Goal: Information Seeking & Learning: Check status

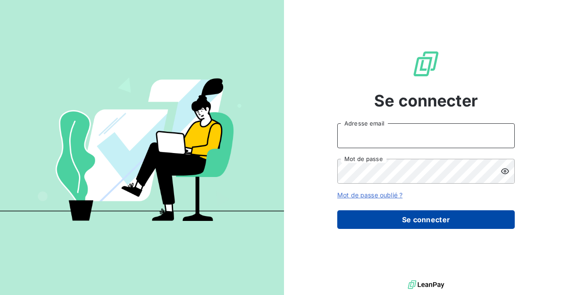
type input "commercial@groupebsl.com"
click at [403, 219] on button "Se connecter" at bounding box center [426, 219] width 178 height 19
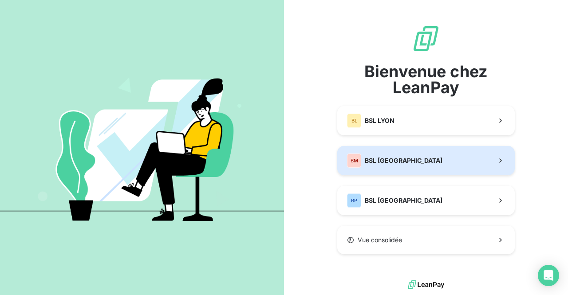
click at [408, 157] on span "BSL [GEOGRAPHIC_DATA]" at bounding box center [404, 160] width 78 height 9
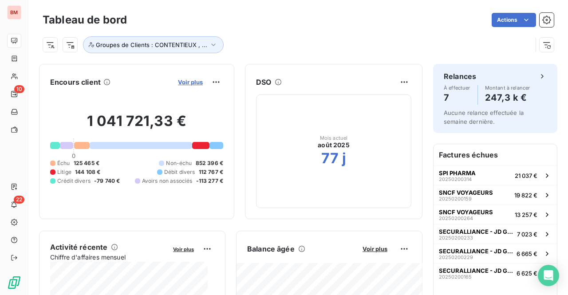
click at [183, 84] on span "Voir plus" at bounding box center [190, 82] width 25 height 7
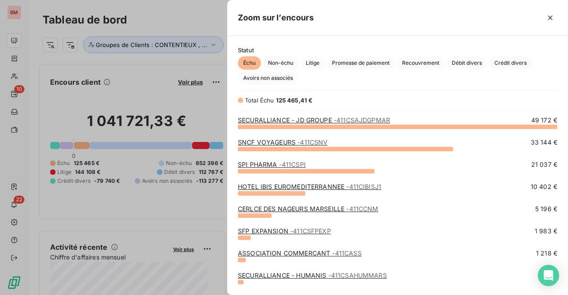
scroll to position [130, 0]
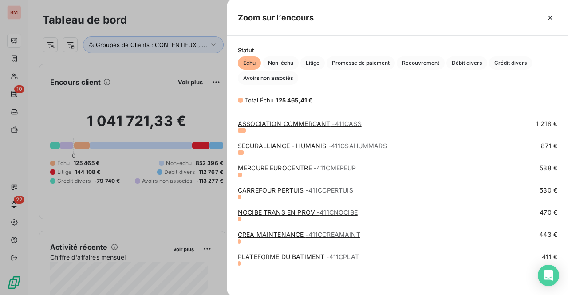
click at [202, 14] on div at bounding box center [284, 147] width 568 height 295
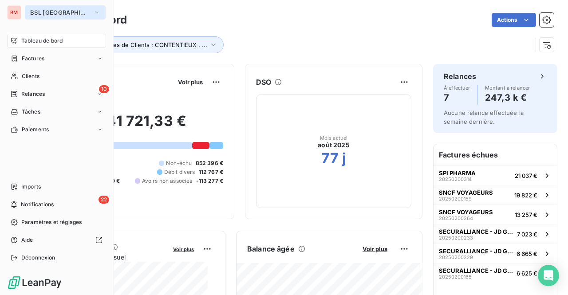
click at [32, 8] on button "BSL MARSEILLE" at bounding box center [65, 12] width 81 height 14
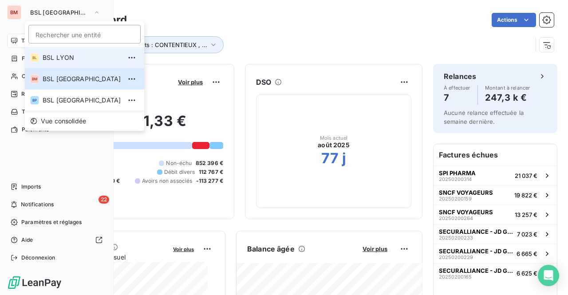
click at [59, 55] on span "BSL LYON" at bounding box center [82, 57] width 79 height 9
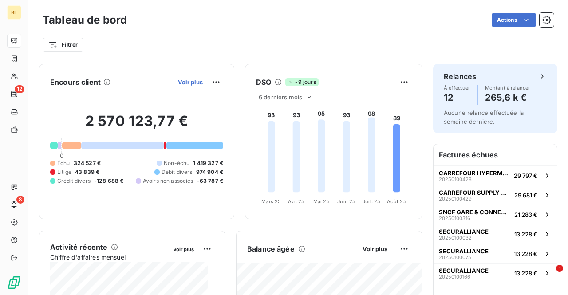
click at [193, 80] on span "Voir plus" at bounding box center [190, 82] width 25 height 7
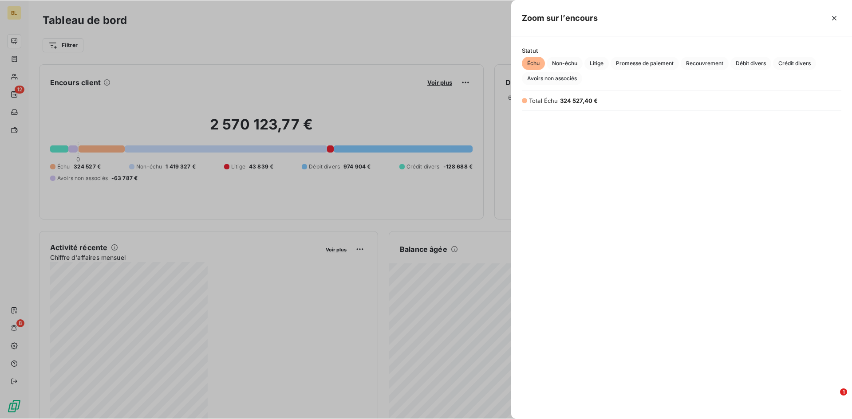
scroll to position [28, 0]
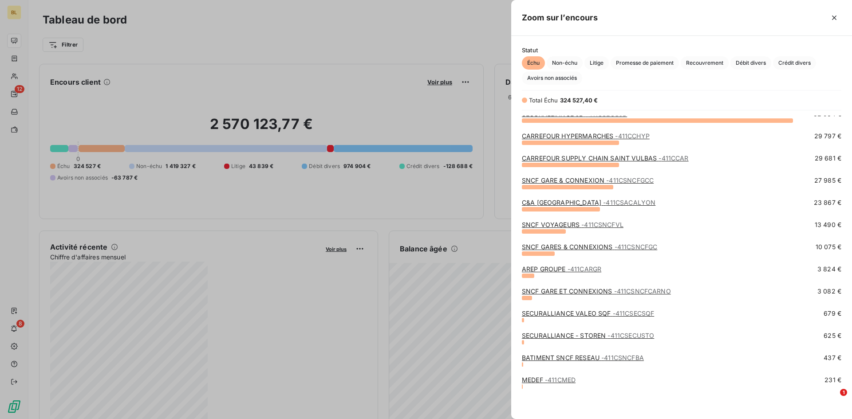
click at [161, 39] on div at bounding box center [426, 209] width 852 height 419
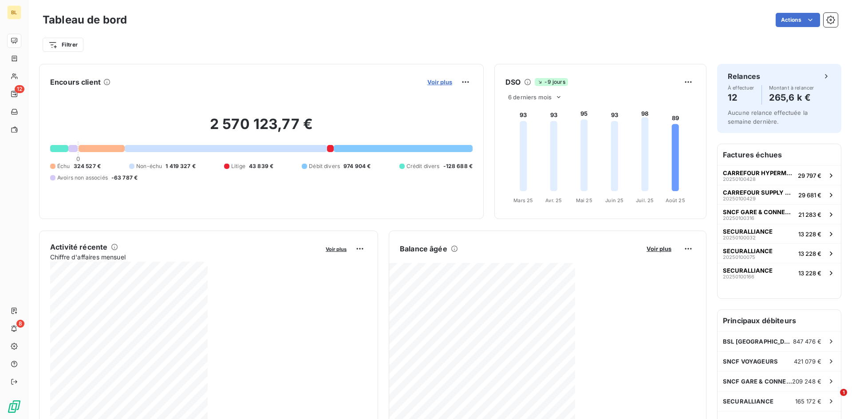
click at [439, 82] on span "Voir plus" at bounding box center [439, 82] width 25 height 7
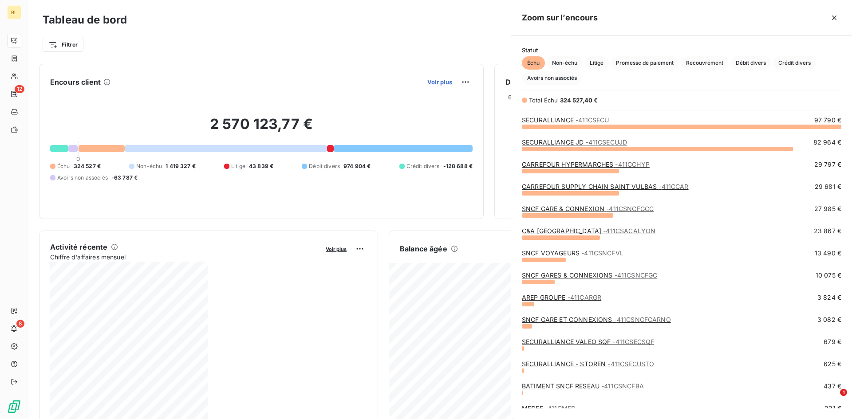
scroll to position [413, 334]
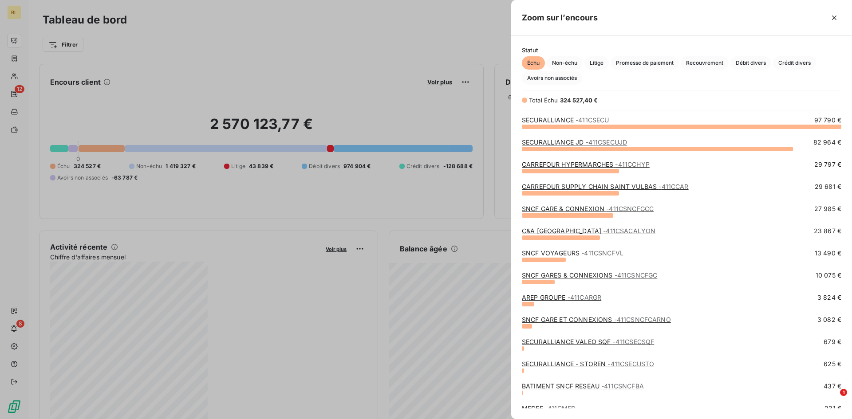
click at [555, 119] on link "SECURALLIANCE - 411CSECU" at bounding box center [565, 120] width 87 height 8
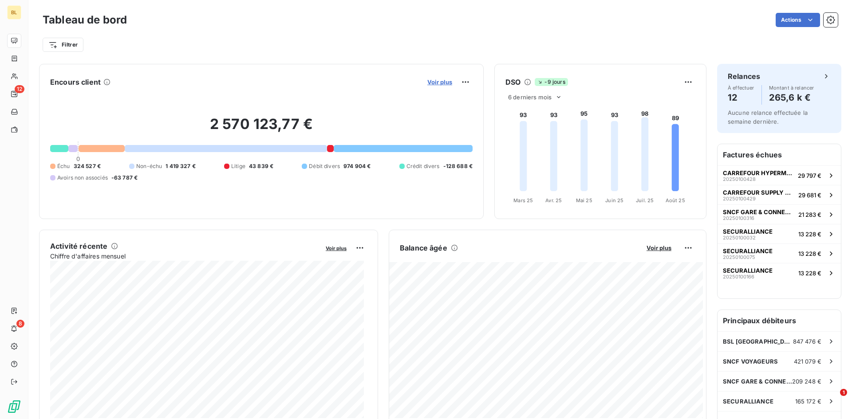
click at [435, 83] on span "Voir plus" at bounding box center [439, 82] width 25 height 7
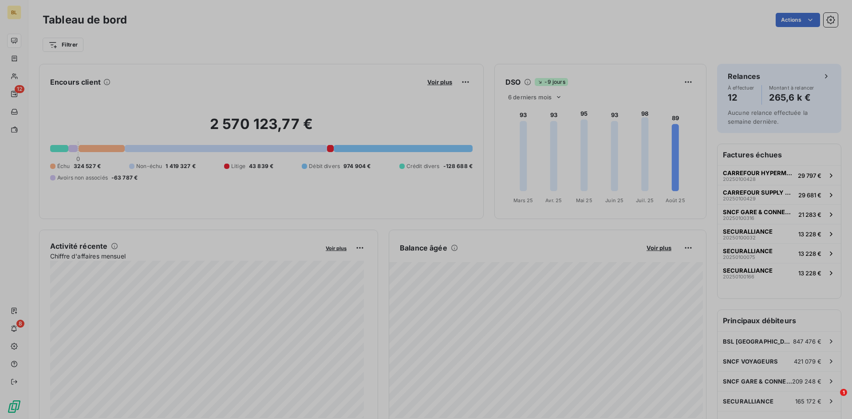
scroll to position [413, 334]
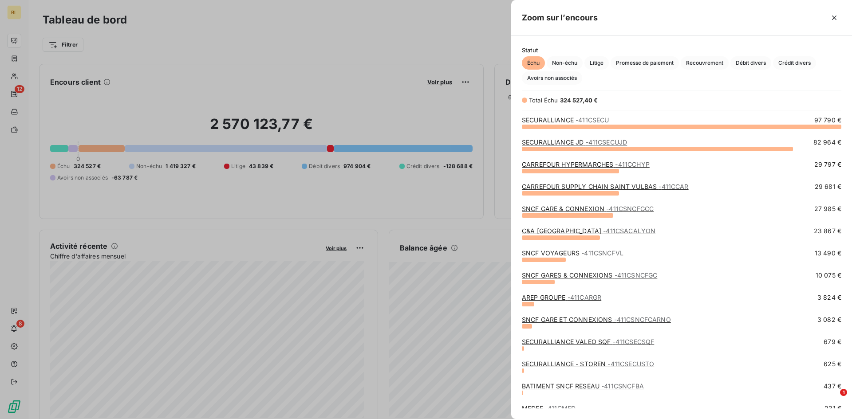
click at [568, 121] on span "- 411CSECU" at bounding box center [592, 120] width 33 height 8
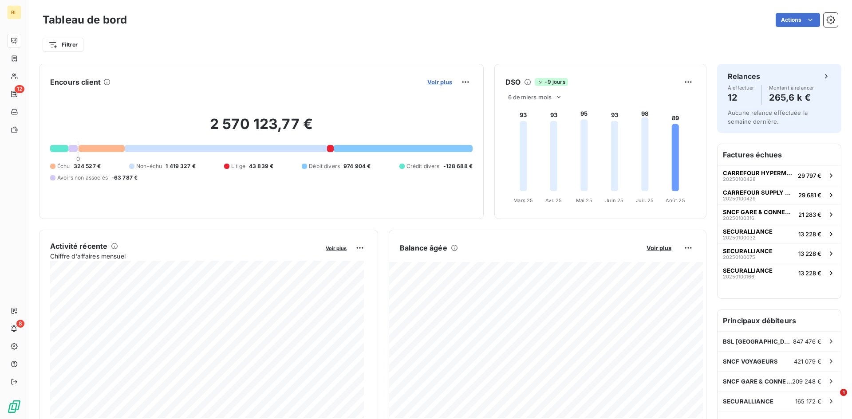
click at [434, 84] on span "Voir plus" at bounding box center [439, 82] width 25 height 7
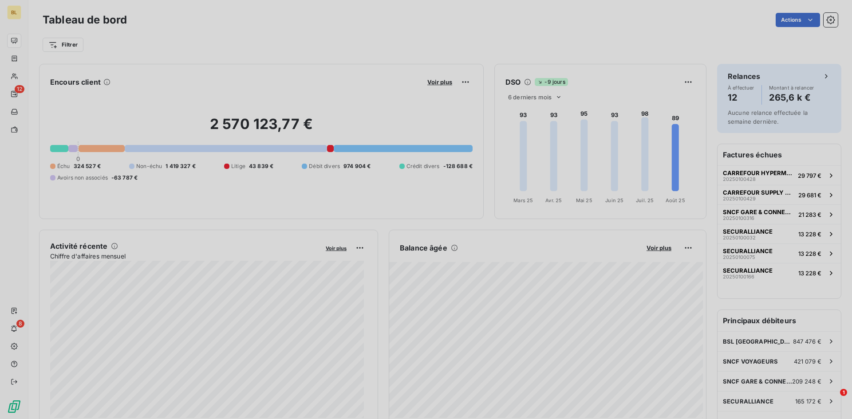
scroll to position [7, 7]
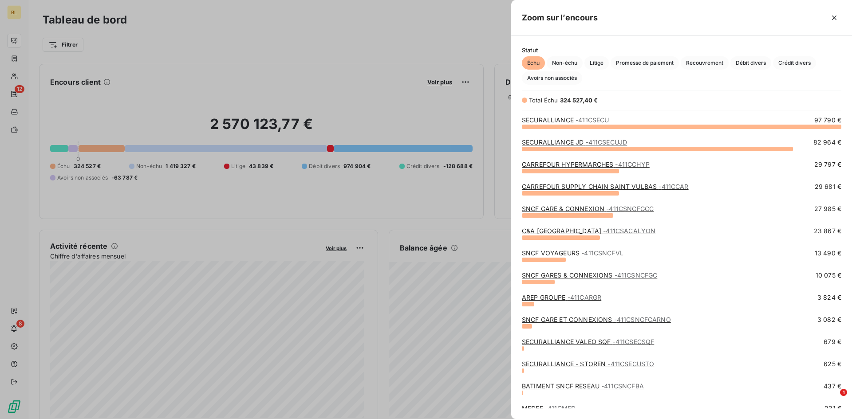
click at [554, 162] on link "CARREFOUR HYPERMARCHES - 411CCHYP" at bounding box center [586, 165] width 128 height 8
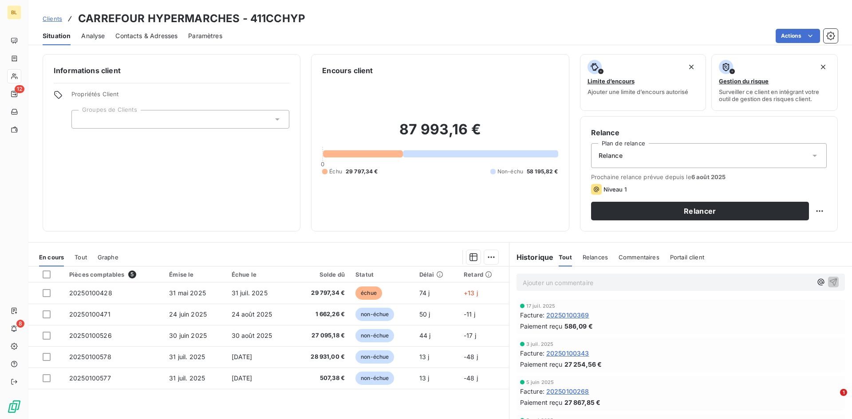
click at [568, 261] on span "Relances" at bounding box center [595, 257] width 25 height 7
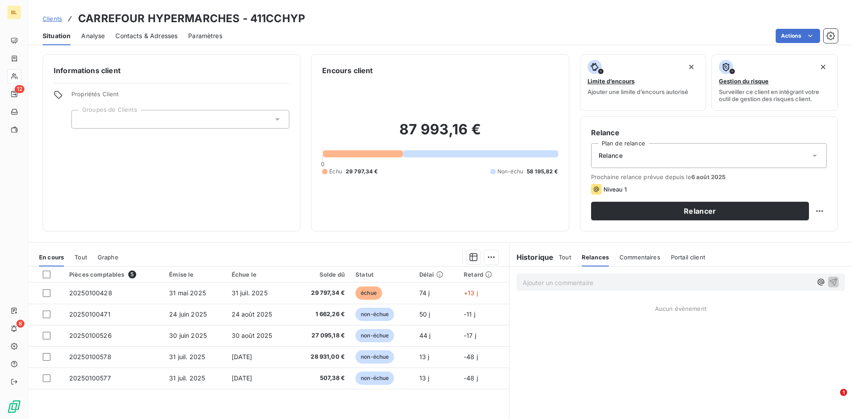
click at [562, 262] on div "Tout" at bounding box center [565, 257] width 12 height 19
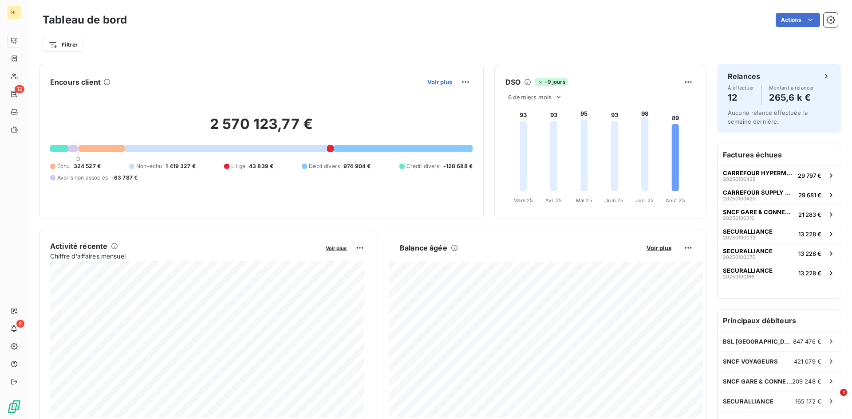
click at [439, 84] on span "Voir plus" at bounding box center [439, 82] width 25 height 7
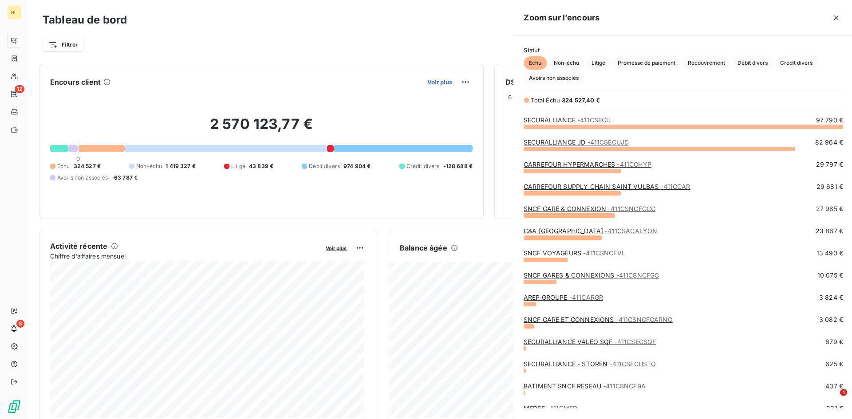
scroll to position [413, 334]
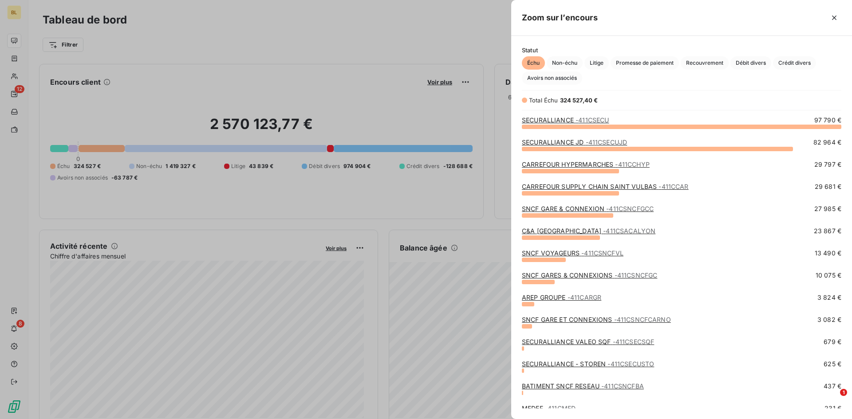
click at [568, 208] on link "SNCF GARE & CONNEXION - 411CSNCFGCC" at bounding box center [588, 209] width 132 height 8
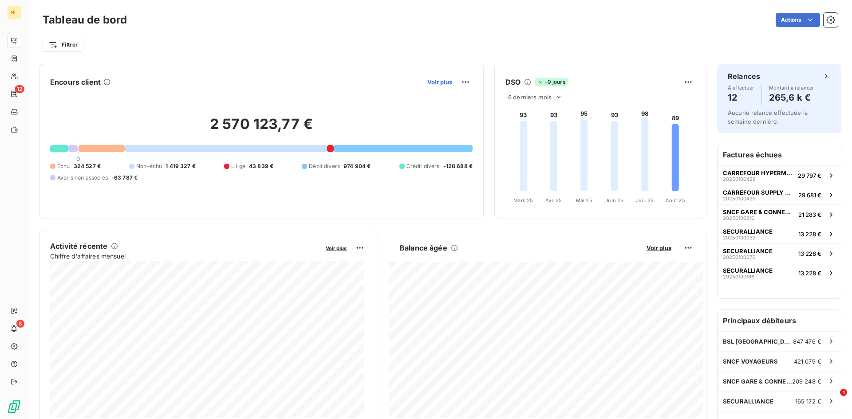
click at [430, 83] on span "Voir plus" at bounding box center [439, 82] width 25 height 7
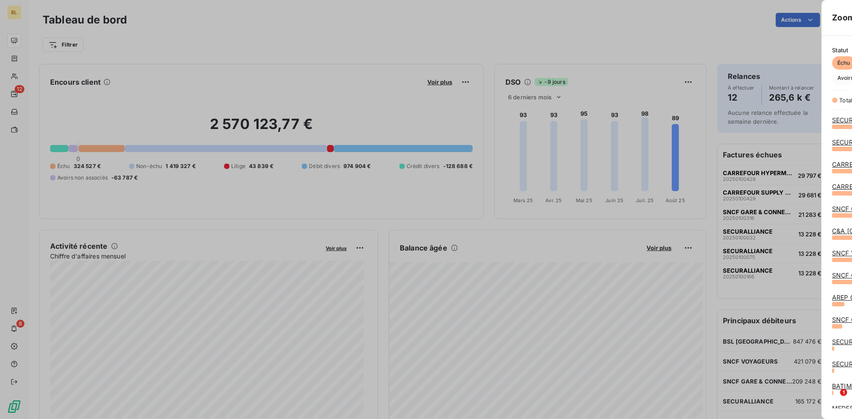
scroll to position [413, 334]
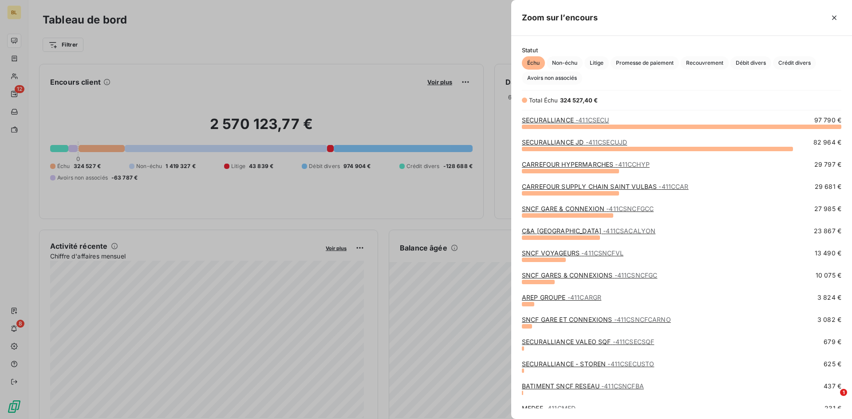
click at [568, 165] on link "CARREFOUR HYPERMARCHES - 411CCHYP" at bounding box center [586, 165] width 128 height 8
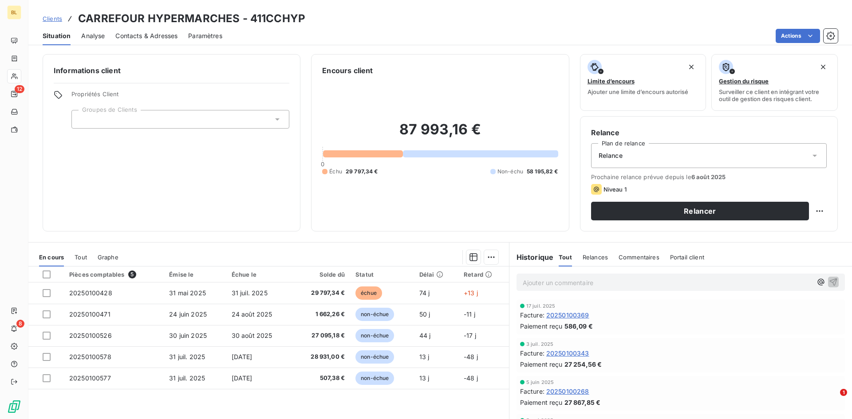
click at [568, 287] on p "Ajouter un commentaire ﻿" at bounding box center [667, 282] width 289 height 11
click at [568, 285] on icon "button" at bounding box center [833, 281] width 9 height 9
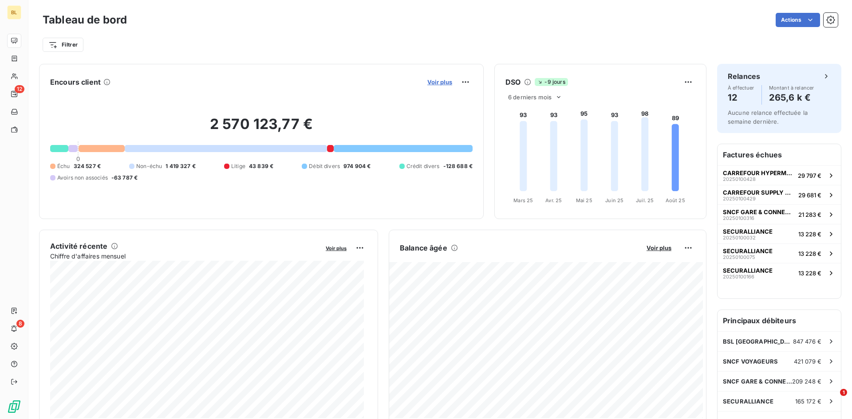
click at [429, 83] on span "Voir plus" at bounding box center [439, 82] width 25 height 7
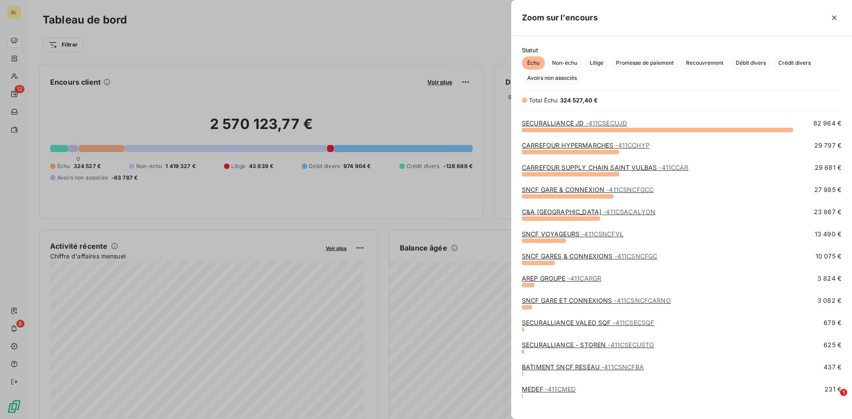
scroll to position [28, 0]
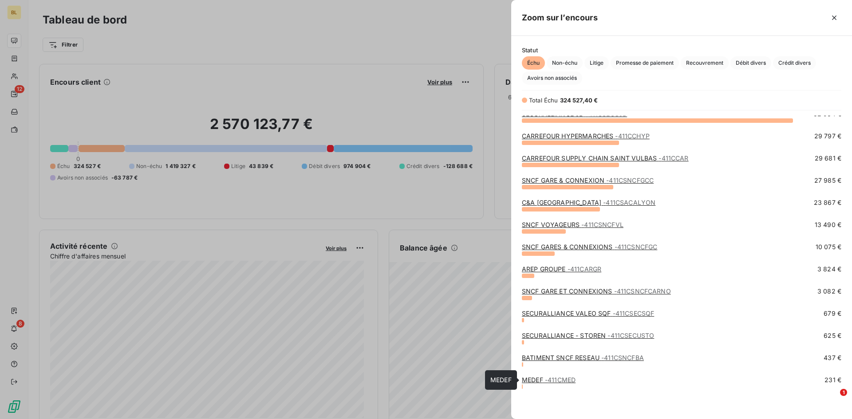
click at [535, 295] on link "MEDEF - 411CMED" at bounding box center [549, 380] width 54 height 8
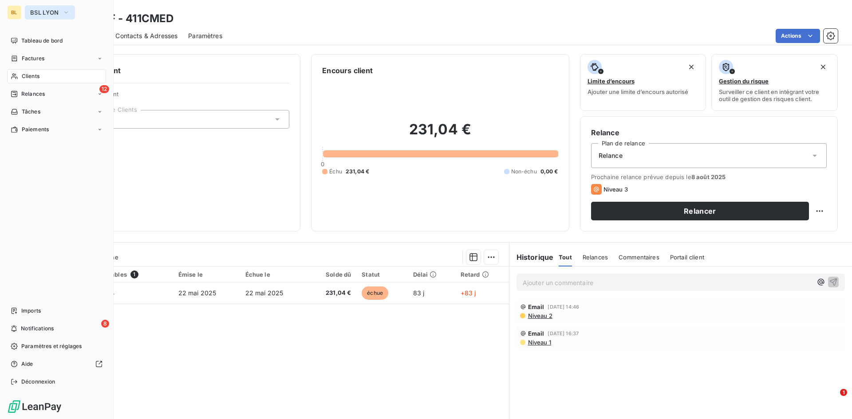
click at [47, 9] on span "BSL LYON" at bounding box center [44, 12] width 29 height 7
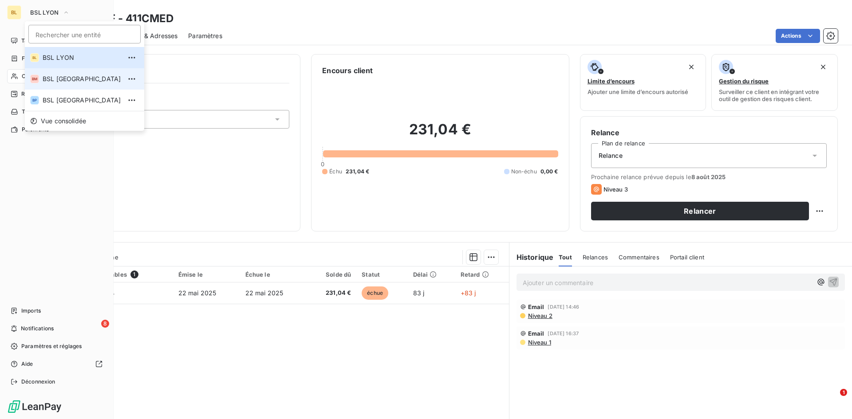
click at [83, 83] on span "BSL MARSEILLE" at bounding box center [82, 79] width 79 height 9
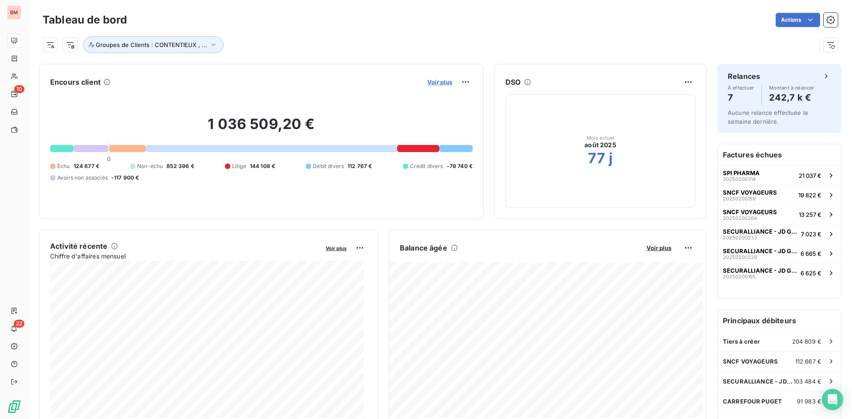
click at [436, 79] on span "Voir plus" at bounding box center [439, 82] width 25 height 7
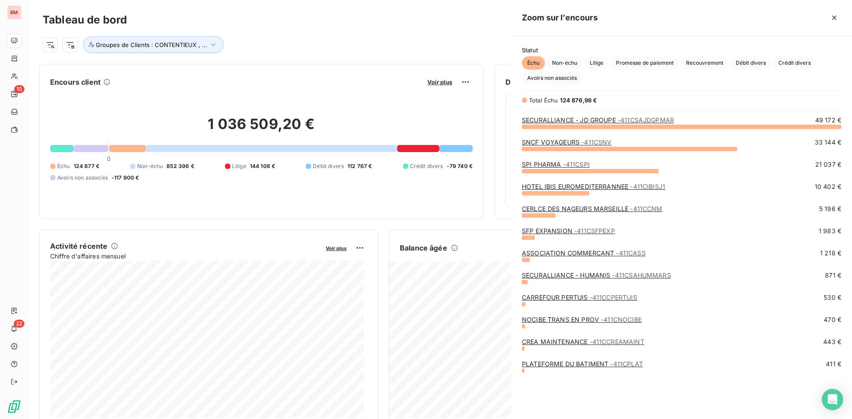
scroll to position [286, 334]
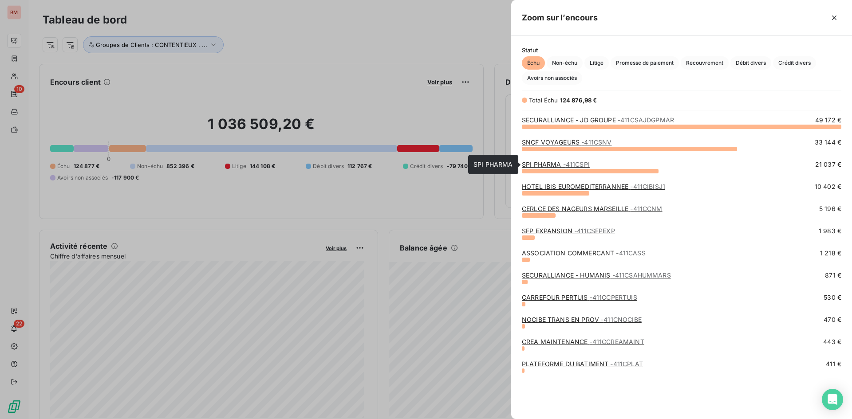
click at [534, 162] on link "SPI PHARMA - 411CSPI" at bounding box center [556, 165] width 68 height 8
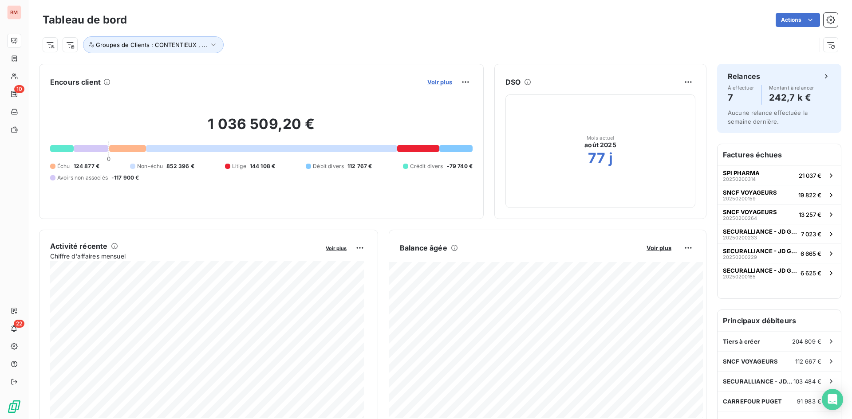
click at [427, 83] on span "Voir plus" at bounding box center [439, 82] width 25 height 7
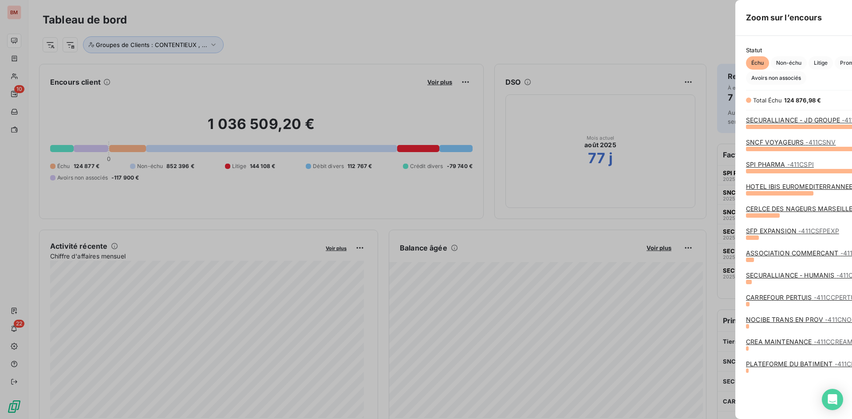
scroll to position [413, 334]
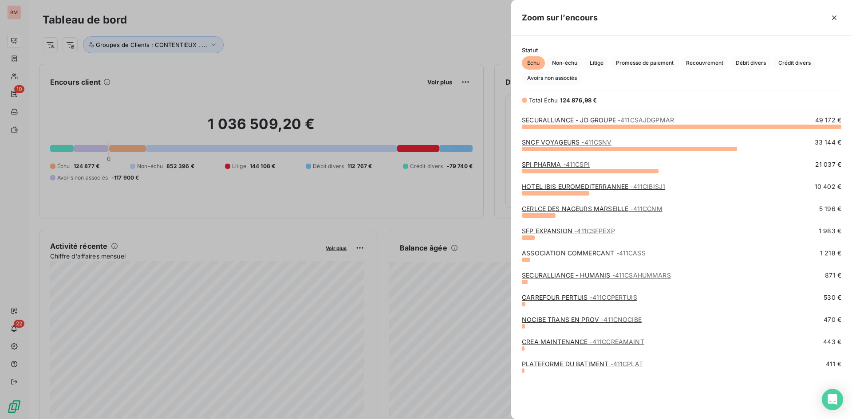
click at [435, 39] on div at bounding box center [426, 209] width 852 height 419
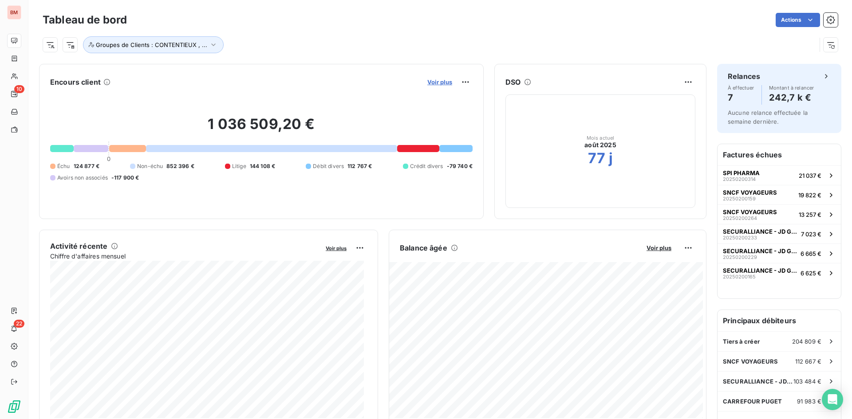
click at [441, 84] on span "Voir plus" at bounding box center [439, 82] width 25 height 7
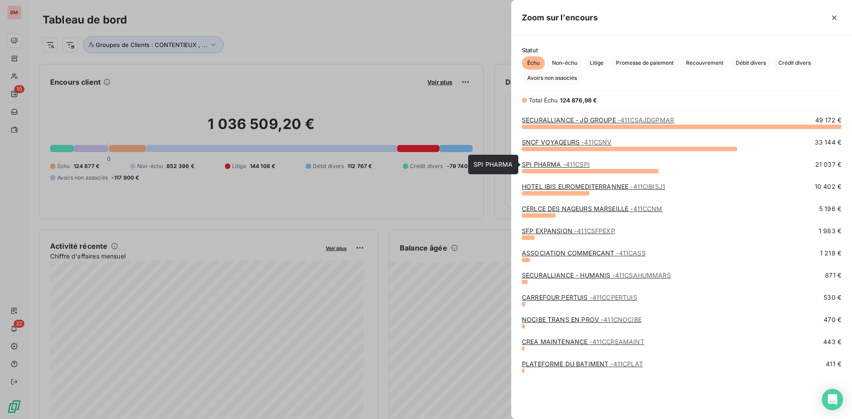
click at [535, 164] on link "SPI PHARMA - 411CSPI" at bounding box center [556, 165] width 68 height 8
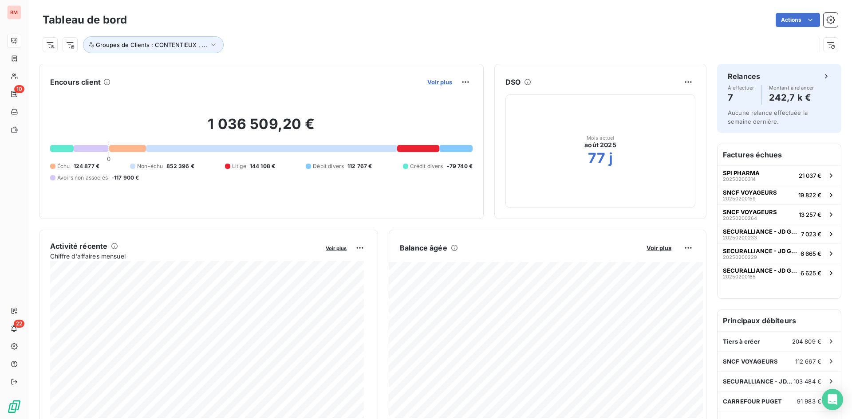
click at [438, 80] on span "Voir plus" at bounding box center [439, 82] width 25 height 7
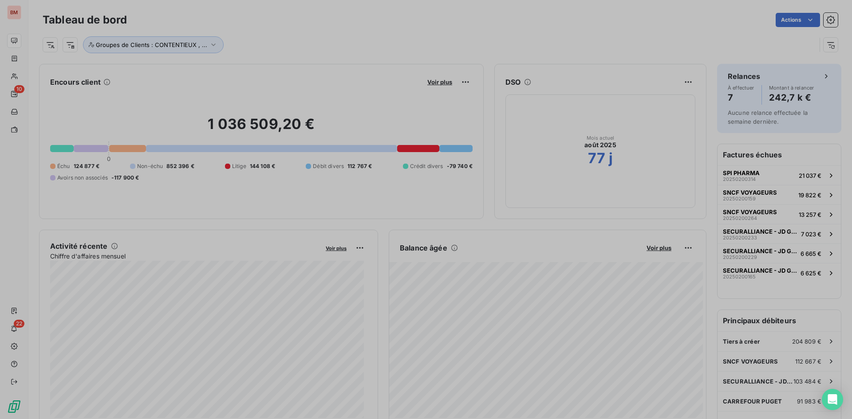
scroll to position [413, 334]
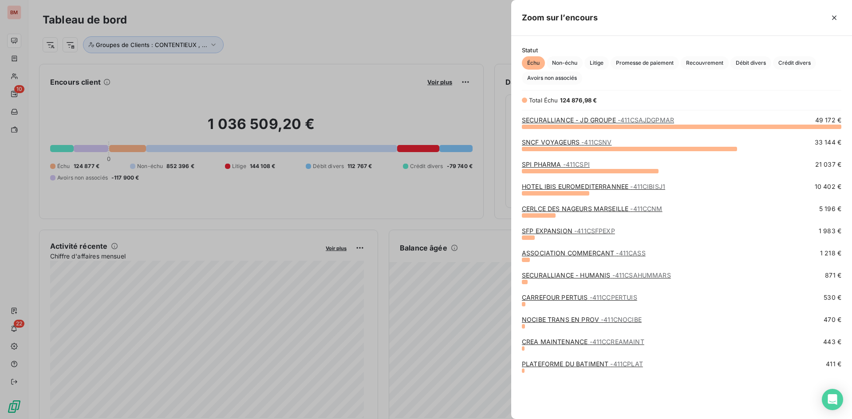
click at [586, 189] on link "HOTEL IBIS EUROMEDITERRANNEE - 411CIBISJ1" at bounding box center [593, 187] width 143 height 8
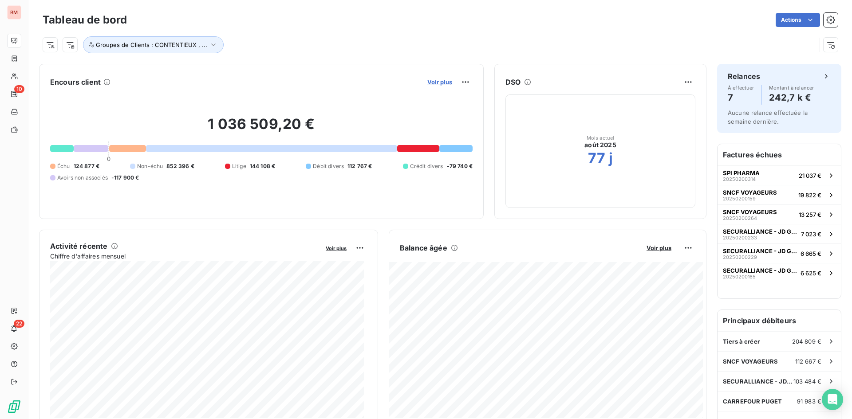
click at [430, 83] on span "Voir plus" at bounding box center [439, 82] width 25 height 7
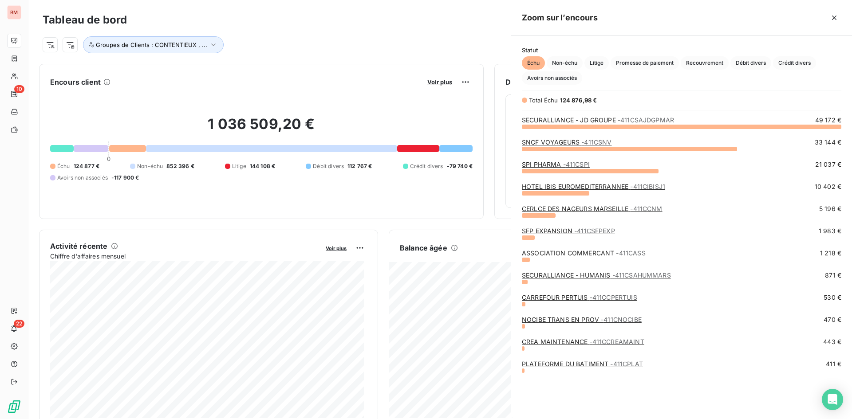
scroll to position [413, 334]
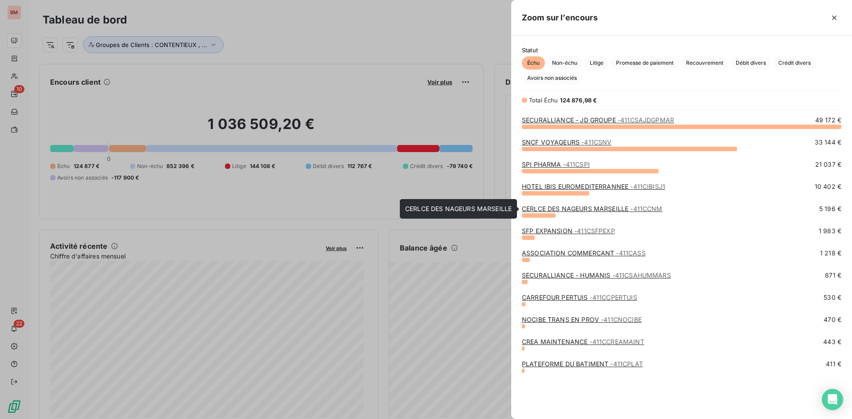
click at [609, 209] on link "CERLCE DES NAGEURS MARSEILLE - 411CCNM" at bounding box center [592, 209] width 141 height 8
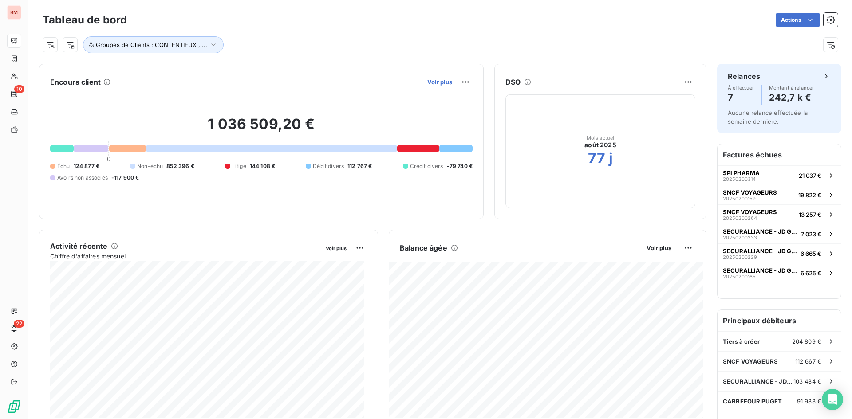
click at [432, 80] on span "Voir plus" at bounding box center [439, 82] width 25 height 7
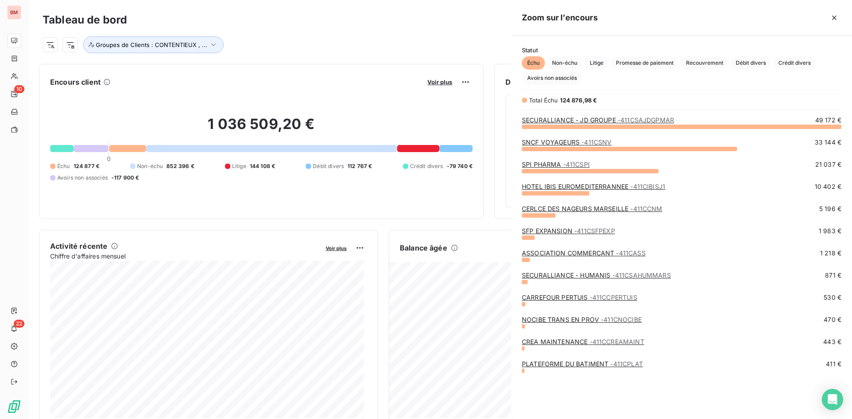
scroll to position [413, 334]
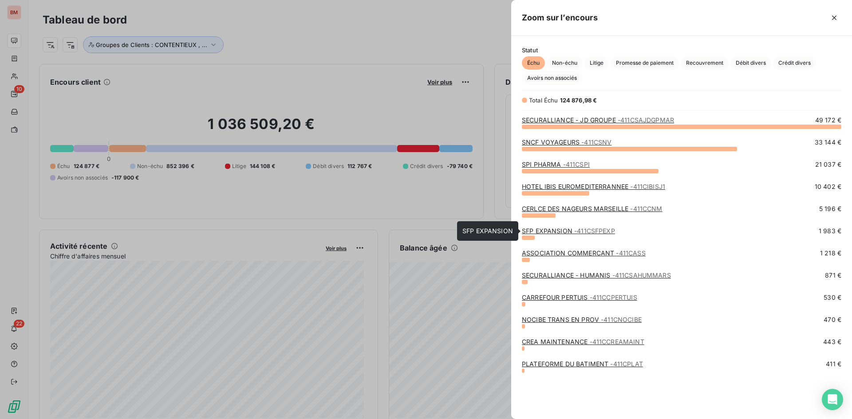
click at [554, 231] on link "SFP EXPANSION - 411CSFPEXP" at bounding box center [568, 231] width 93 height 8
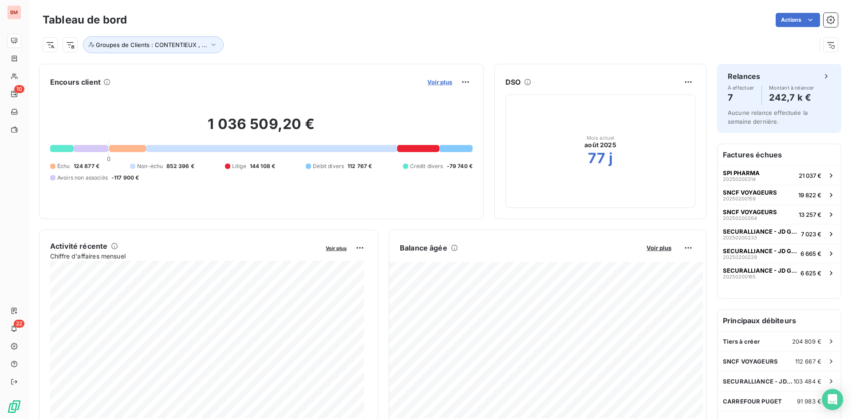
click at [435, 81] on span "Voir plus" at bounding box center [439, 82] width 25 height 7
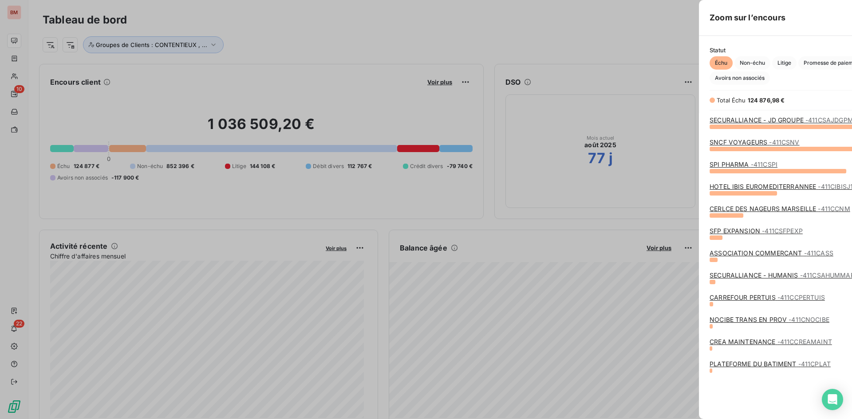
scroll to position [413, 334]
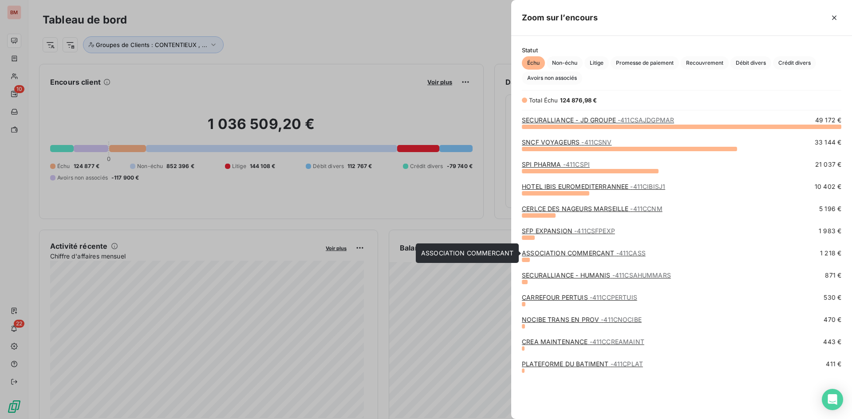
click at [585, 253] on link "ASSOCIATION COMMERCANT - 411CASS" at bounding box center [584, 253] width 124 height 8
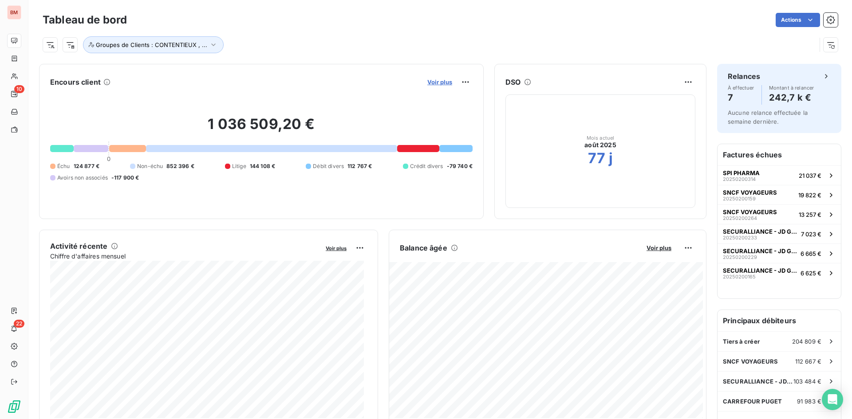
click at [432, 81] on span "Voir plus" at bounding box center [439, 82] width 25 height 7
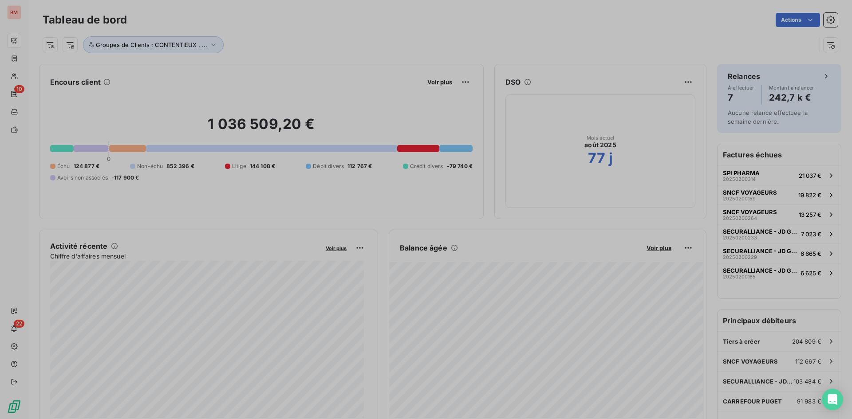
scroll to position [413, 334]
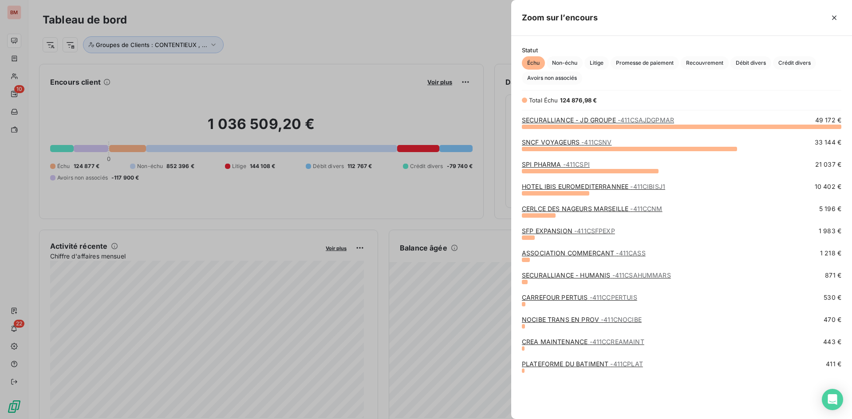
click at [569, 297] on link "CARREFOUR PERTUIS - 411CCPERTUIS" at bounding box center [579, 298] width 115 height 8
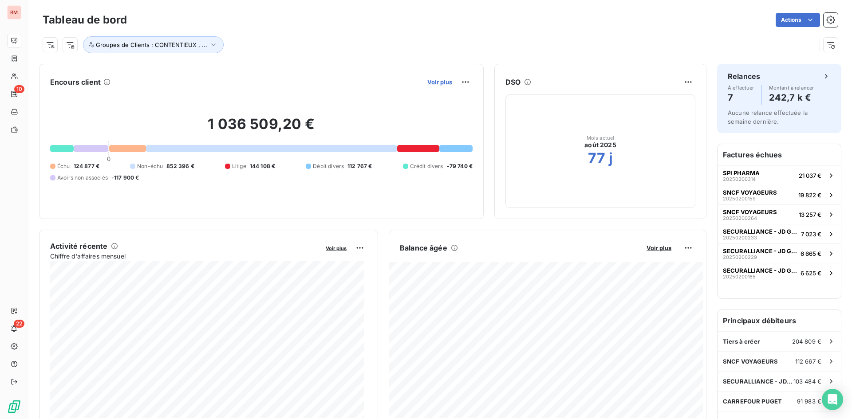
click at [436, 84] on span "Voir plus" at bounding box center [439, 82] width 25 height 7
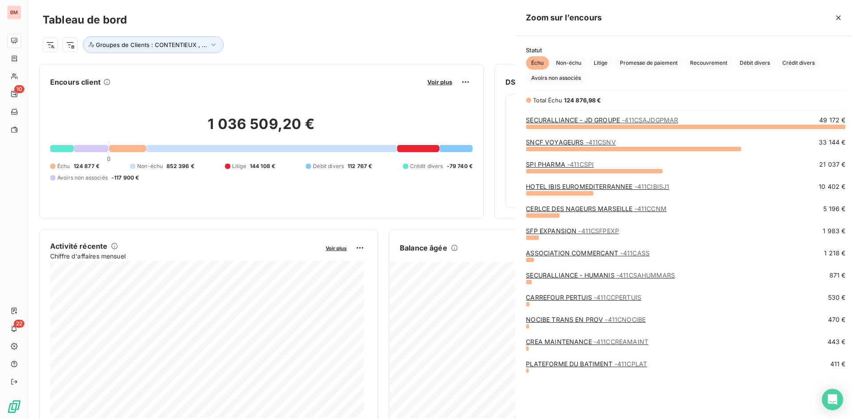
scroll to position [413, 334]
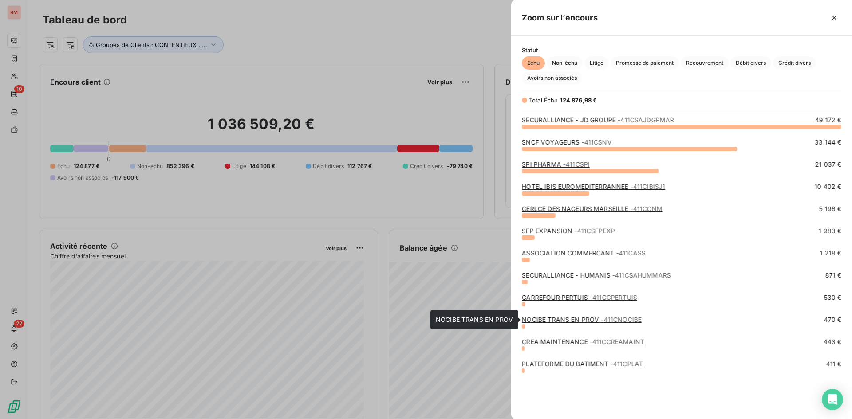
click at [577, 320] on link "NOCIBE TRANS EN PROV - 411CNOCIBE" at bounding box center [582, 320] width 120 height 8
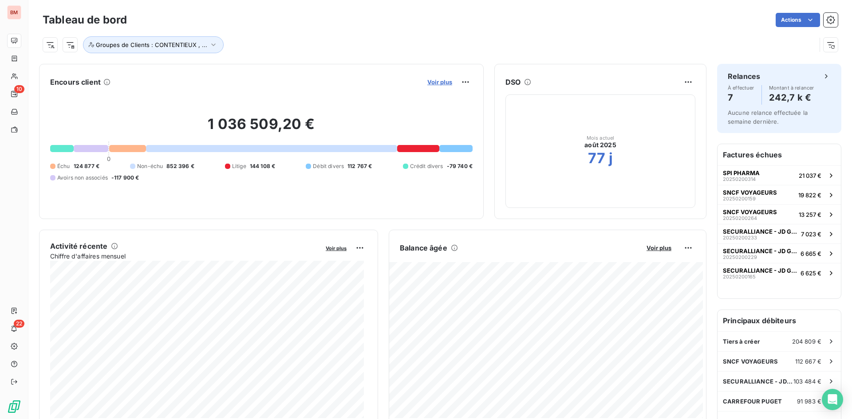
click at [438, 83] on span "Voir plus" at bounding box center [439, 82] width 25 height 7
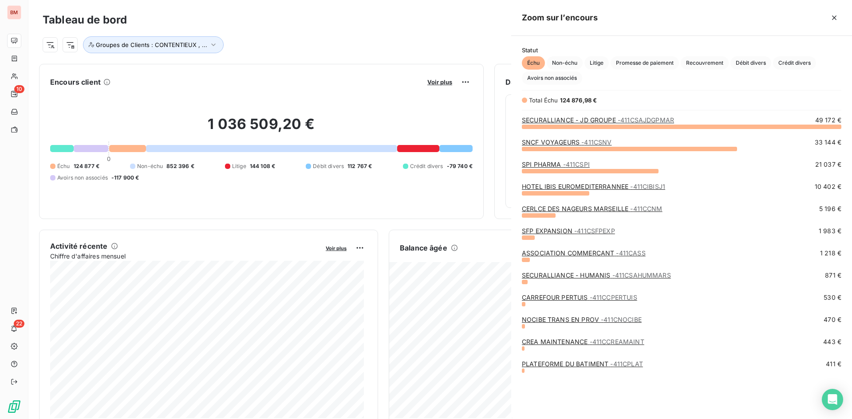
scroll to position [413, 334]
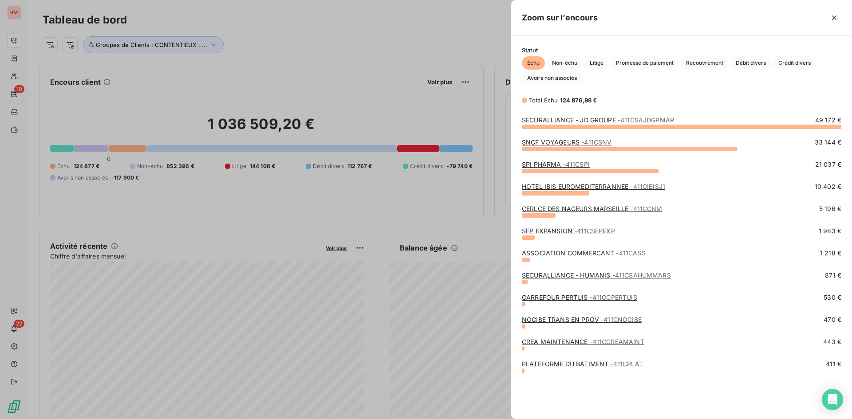
click at [573, 343] on link "CREA MAINTENANCE - 411CCREAMAINT" at bounding box center [583, 342] width 123 height 8
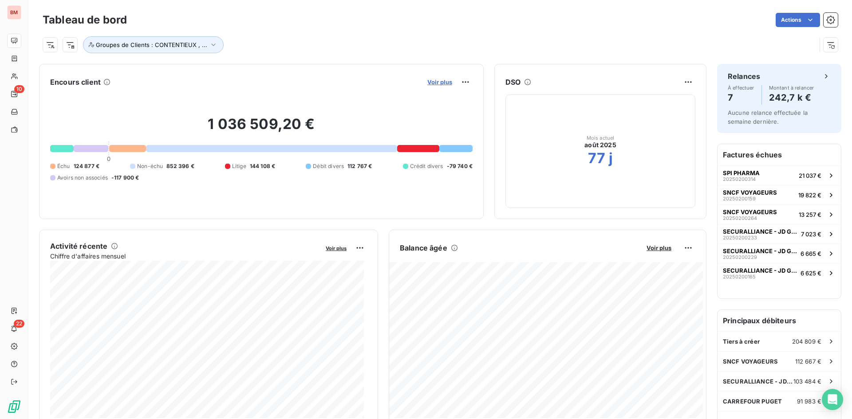
click at [427, 83] on span "Voir plus" at bounding box center [439, 82] width 25 height 7
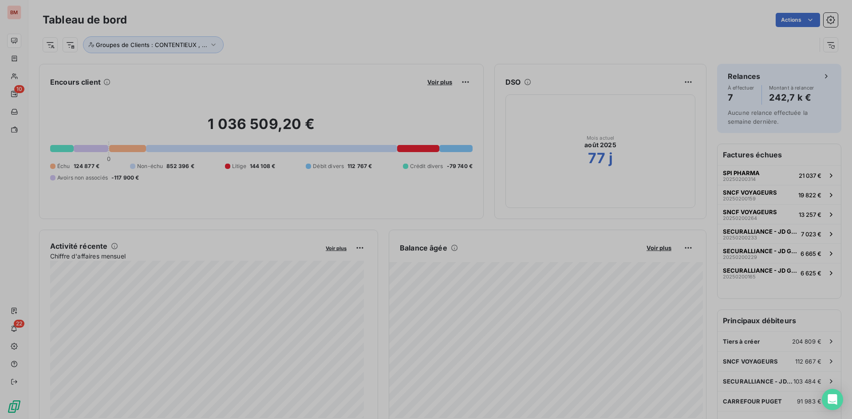
scroll to position [413, 334]
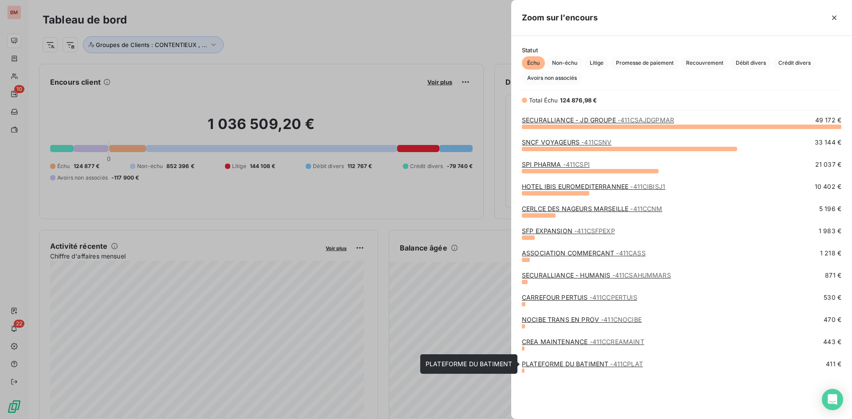
click at [597, 367] on link "PLATEFORME DU BATIMENT - 411CPLAT" at bounding box center [582, 364] width 121 height 8
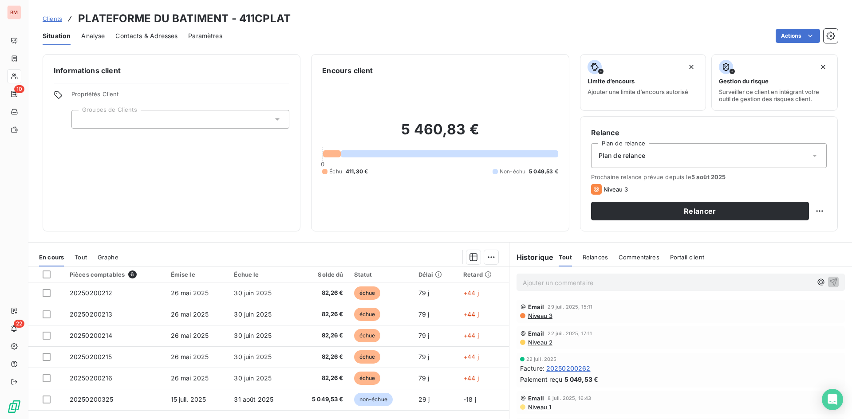
scroll to position [45, 0]
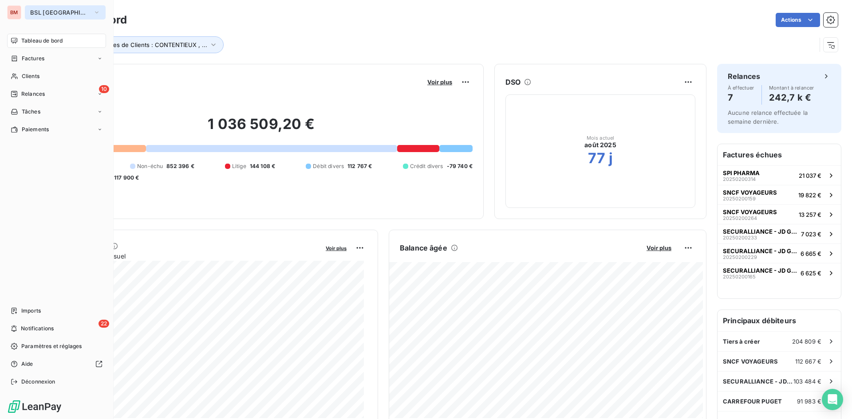
click at [53, 16] on button "BSL MARSEILLE" at bounding box center [65, 12] width 81 height 14
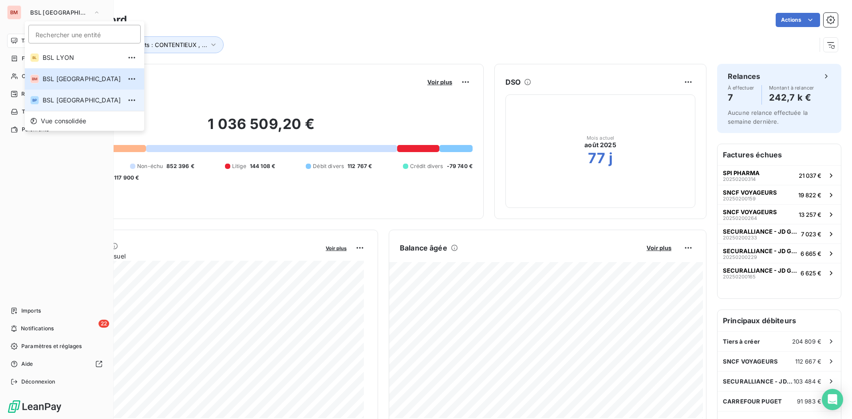
click at [51, 97] on span "BSL [GEOGRAPHIC_DATA]" at bounding box center [82, 100] width 79 height 9
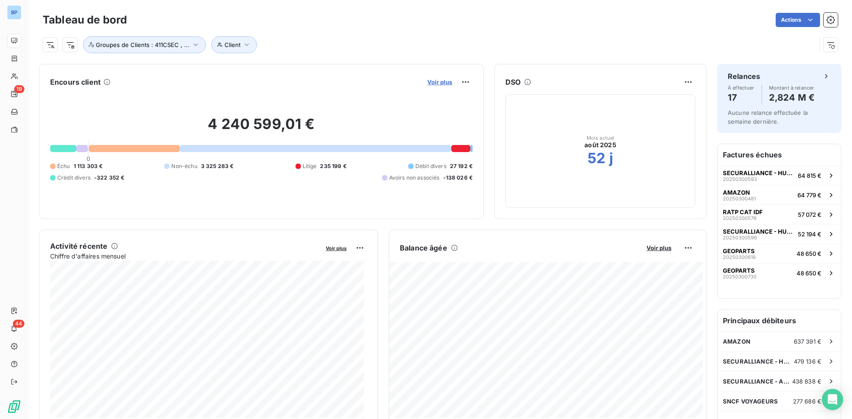
click at [435, 84] on span "Voir plus" at bounding box center [439, 82] width 25 height 7
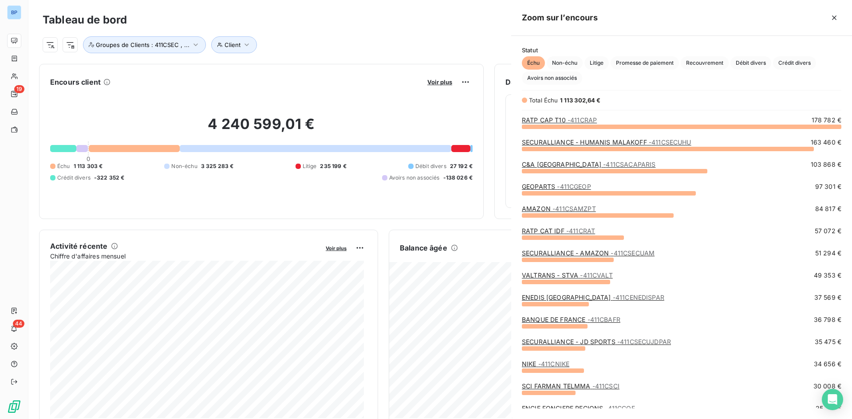
scroll to position [286, 334]
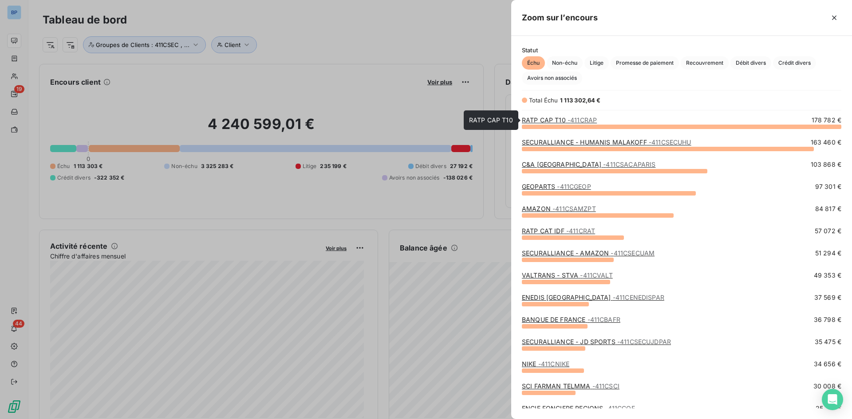
click at [531, 120] on link "RATP CAP T10 - 411CRAP" at bounding box center [559, 120] width 75 height 8
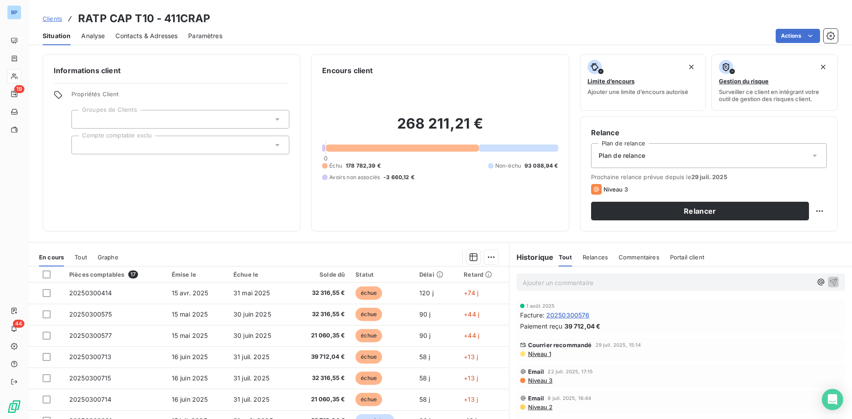
click at [565, 288] on p "Ajouter un commentaire ﻿" at bounding box center [667, 282] width 289 height 11
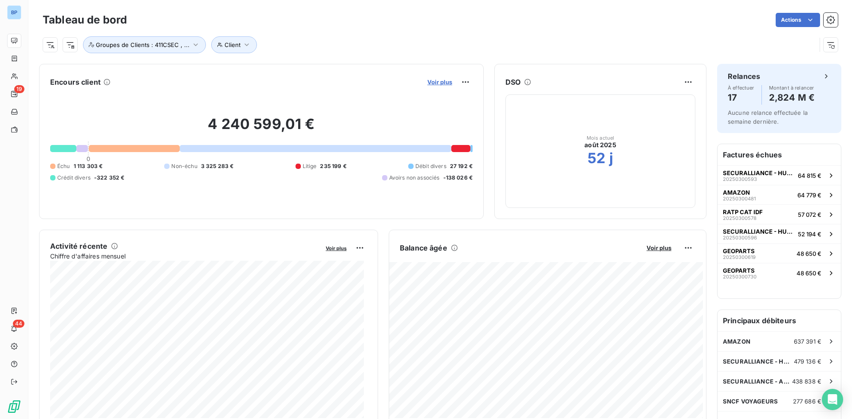
click at [442, 83] on span "Voir plus" at bounding box center [439, 82] width 25 height 7
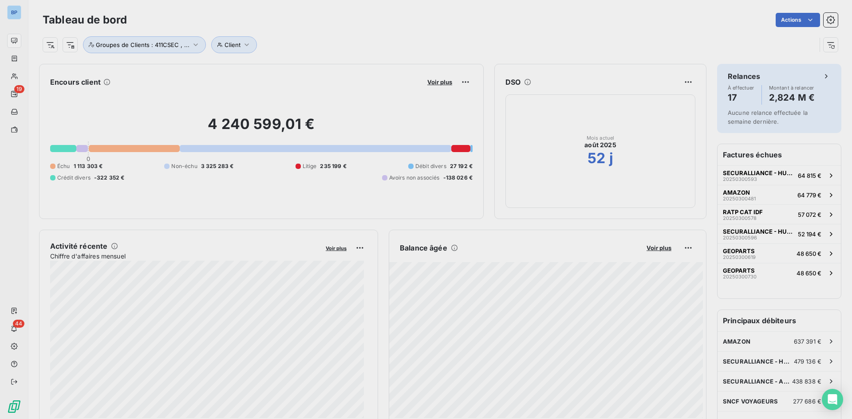
scroll to position [413, 334]
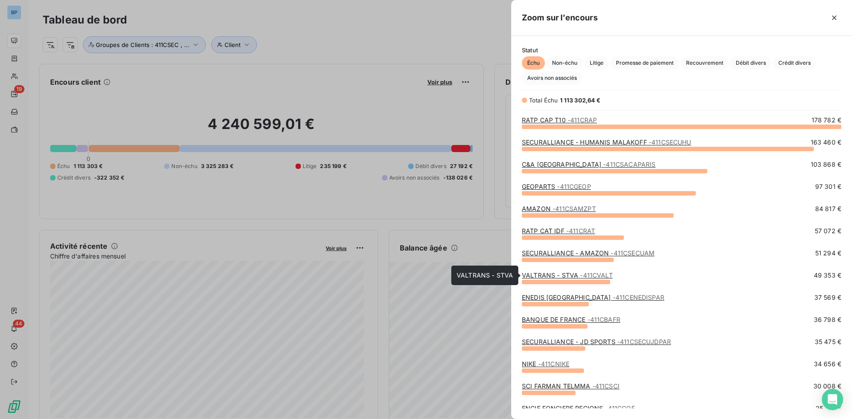
click at [555, 277] on link "VALTRANS - STVA - 411CVALT" at bounding box center [567, 276] width 91 height 8
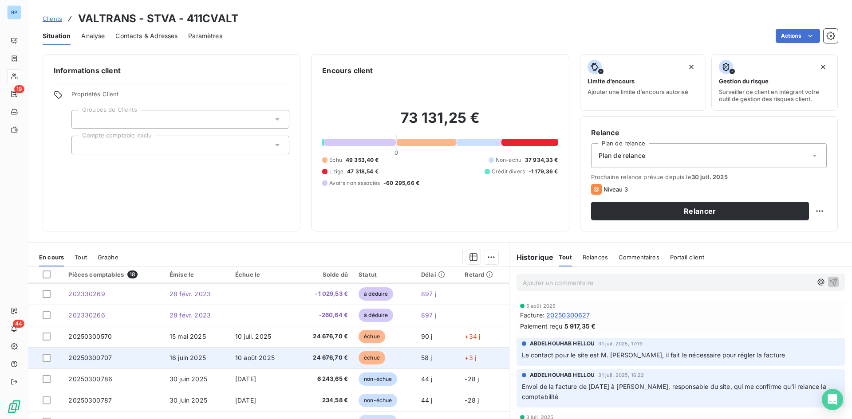
scroll to position [222, 0]
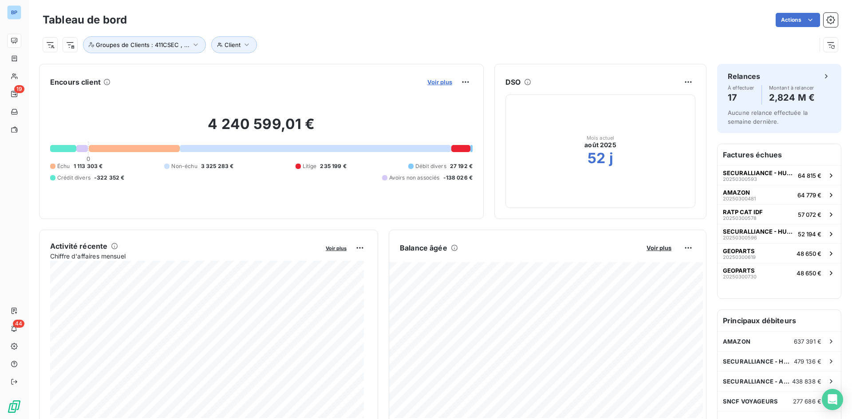
click at [438, 82] on span "Voir plus" at bounding box center [439, 82] width 25 height 7
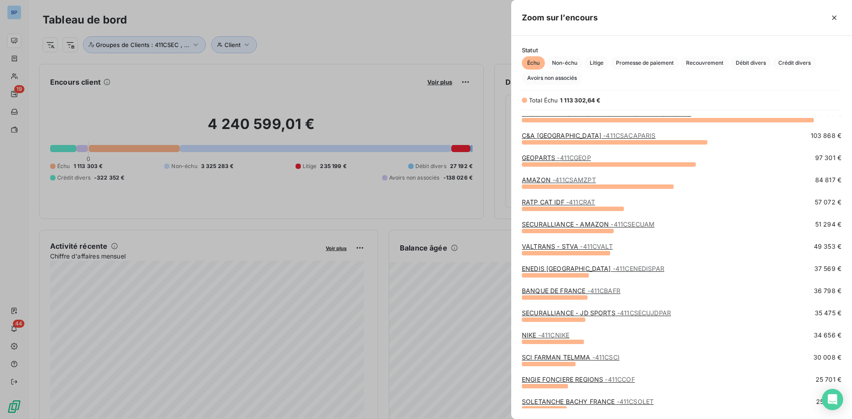
scroll to position [44, 0]
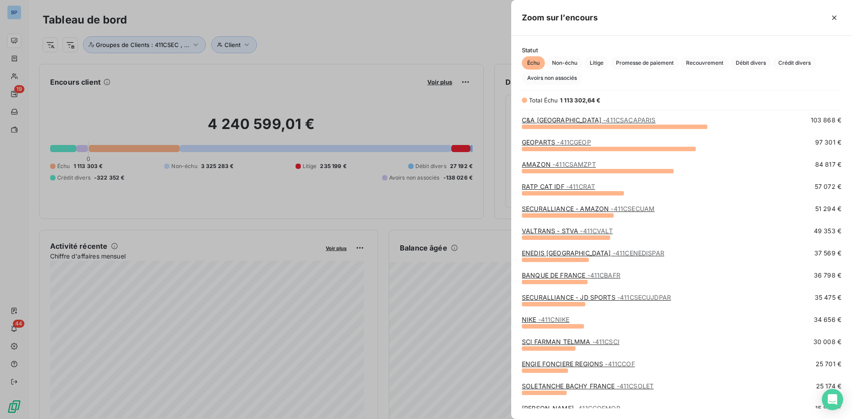
click at [559, 277] on link "BANQUE DE FRANCE - 411CBAFR" at bounding box center [571, 276] width 99 height 8
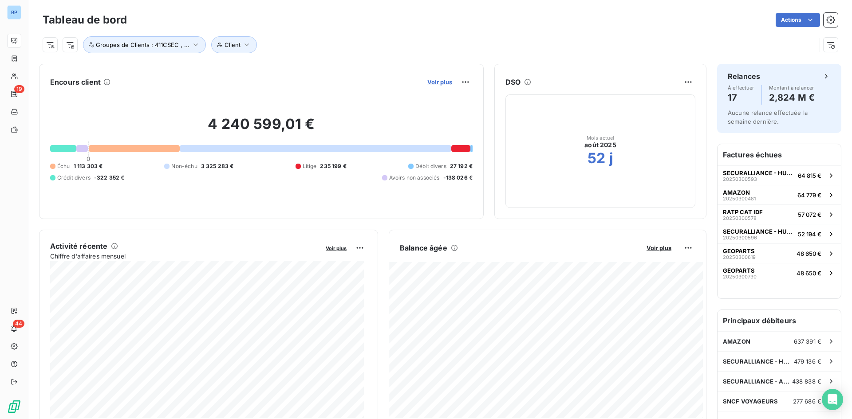
click at [434, 83] on span "Voir plus" at bounding box center [439, 82] width 25 height 7
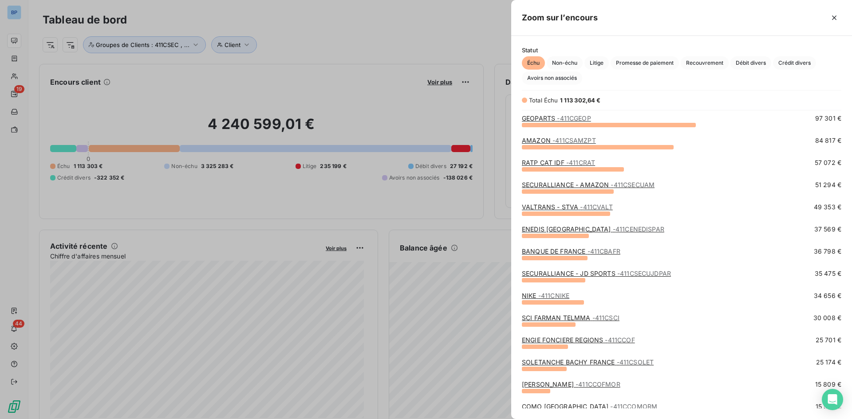
scroll to position [89, 0]
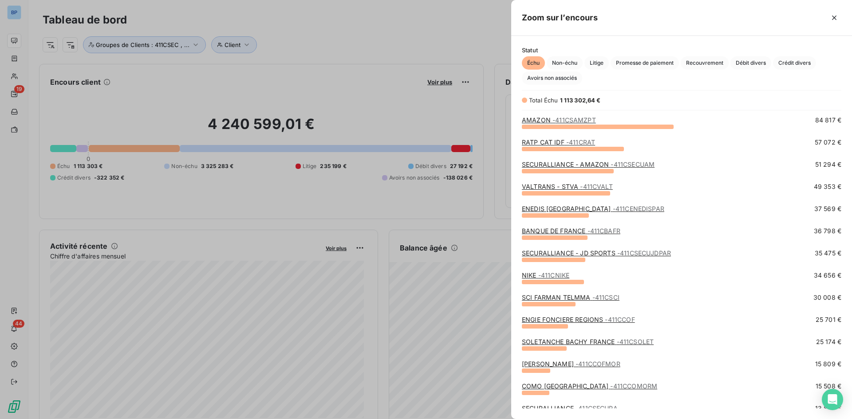
click at [576, 300] on link "SCI FARMAN TELMMA - 411CSCI" at bounding box center [571, 298] width 98 height 8
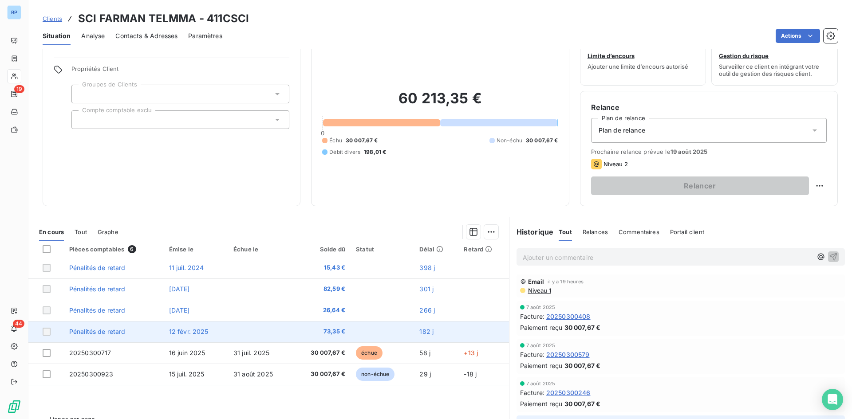
scroll to position [45, 0]
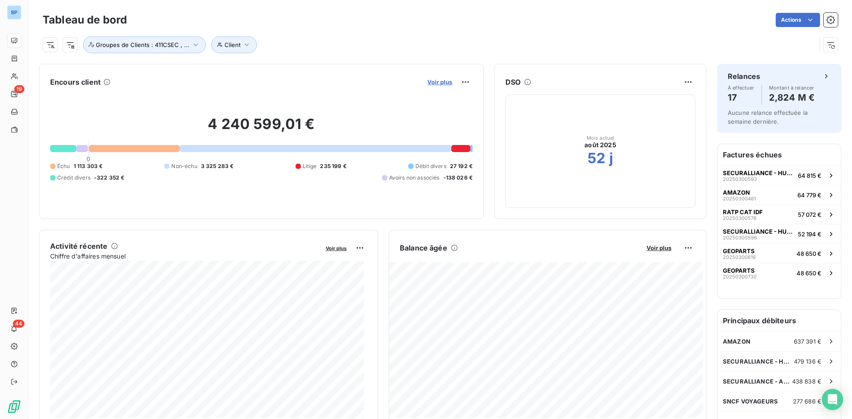
click at [434, 81] on span "Voir plus" at bounding box center [439, 82] width 25 height 7
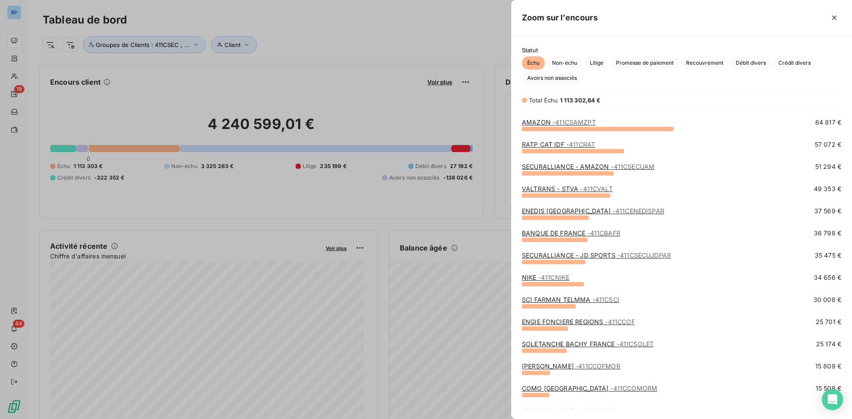
scroll to position [89, 0]
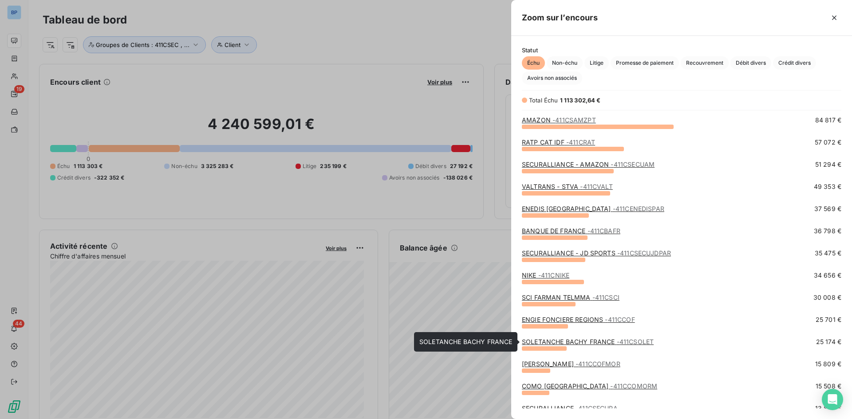
click at [582, 340] on link "SOLETANCHE BACHY FRANCE - 411CSOLET" at bounding box center [588, 342] width 132 height 8
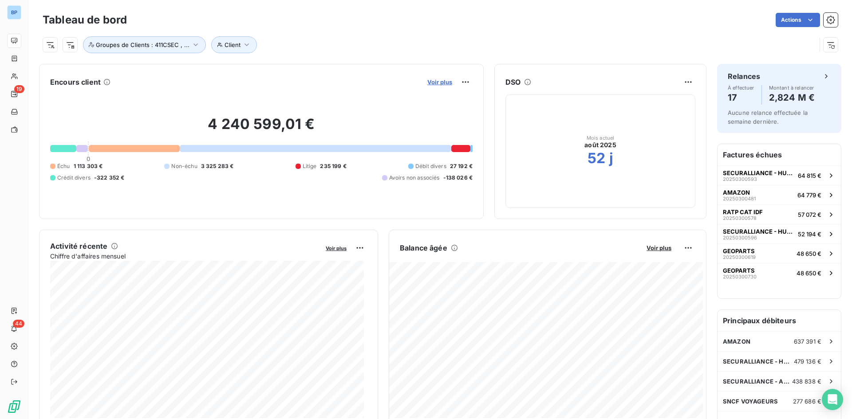
click at [427, 80] on span "Voir plus" at bounding box center [439, 82] width 25 height 7
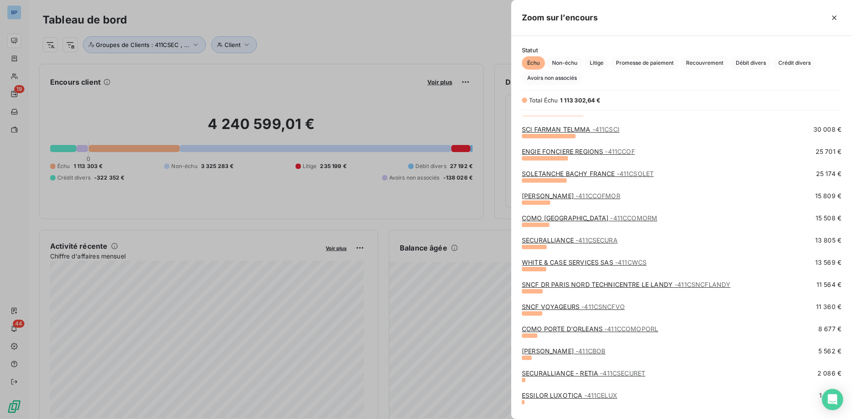
scroll to position [266, 0]
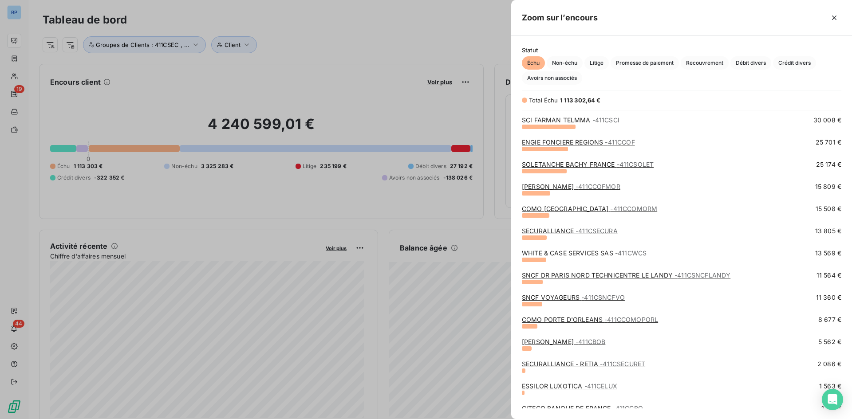
click at [571, 203] on div "ENGIE MORIZET - 411CCOFMOR 15 809 €" at bounding box center [682, 193] width 320 height 22
click at [538, 206] on link "COMO BRAND CENTER - 411CCOMORM" at bounding box center [589, 209] width 135 height 8
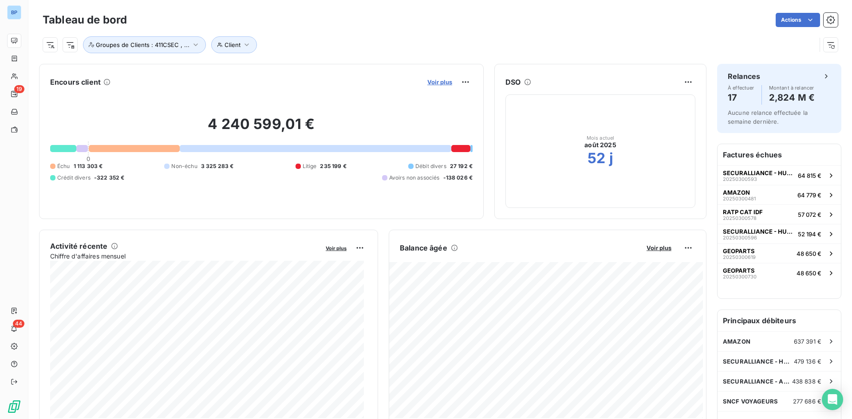
click at [430, 83] on span "Voir plus" at bounding box center [439, 82] width 25 height 7
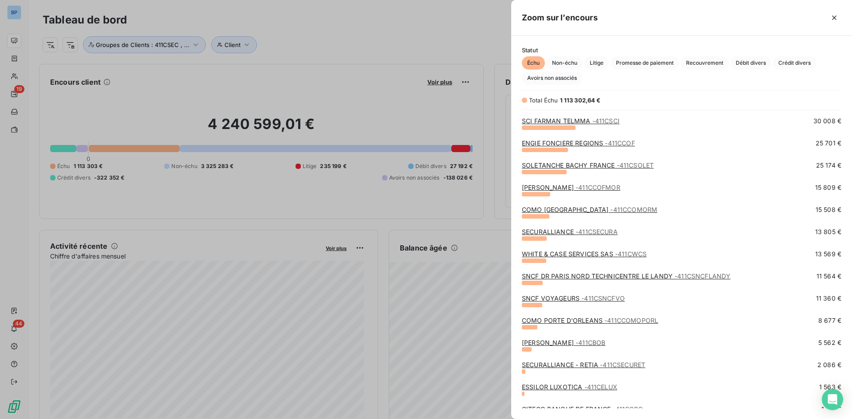
scroll to position [266, 0]
click at [558, 253] on link "WHITE & CASE SERVICES SAS - 411CWCS" at bounding box center [584, 253] width 125 height 8
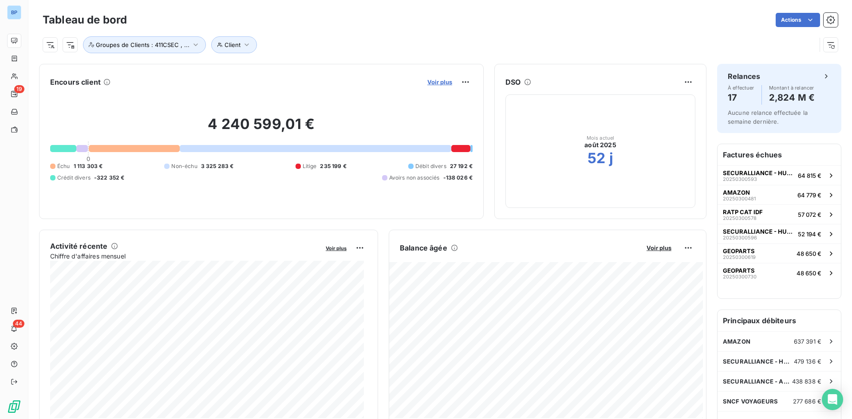
click at [434, 82] on span "Voir plus" at bounding box center [439, 82] width 25 height 7
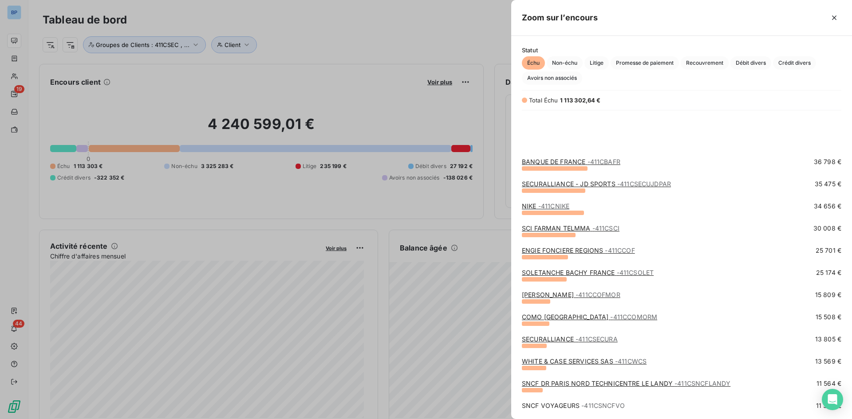
scroll to position [222, 0]
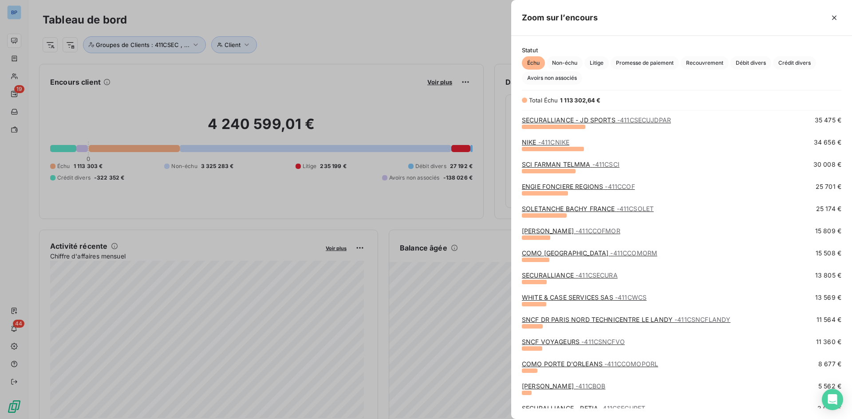
click at [564, 295] on link "WHITE & CASE SERVICES SAS - 411CWCS" at bounding box center [584, 298] width 125 height 8
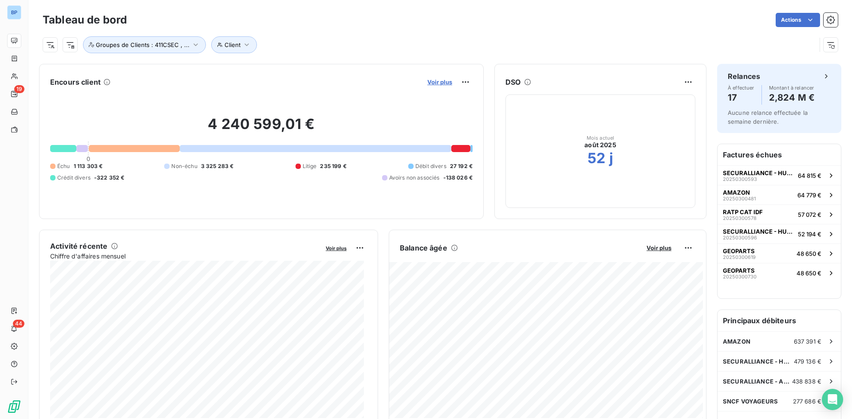
click at [433, 84] on span "Voir plus" at bounding box center [439, 82] width 25 height 7
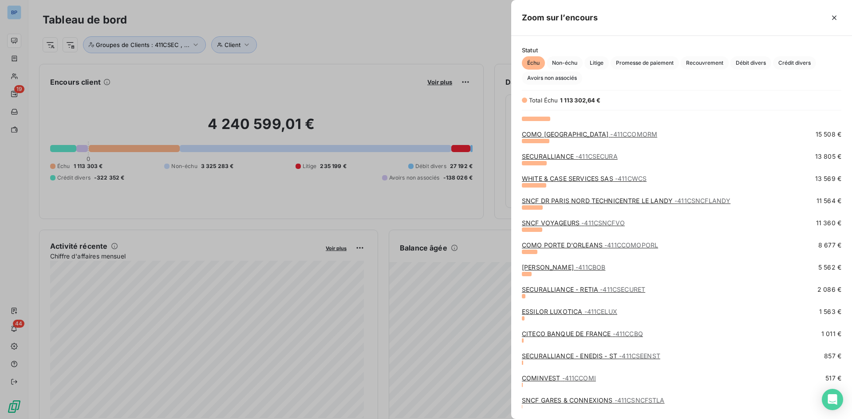
scroll to position [355, 0]
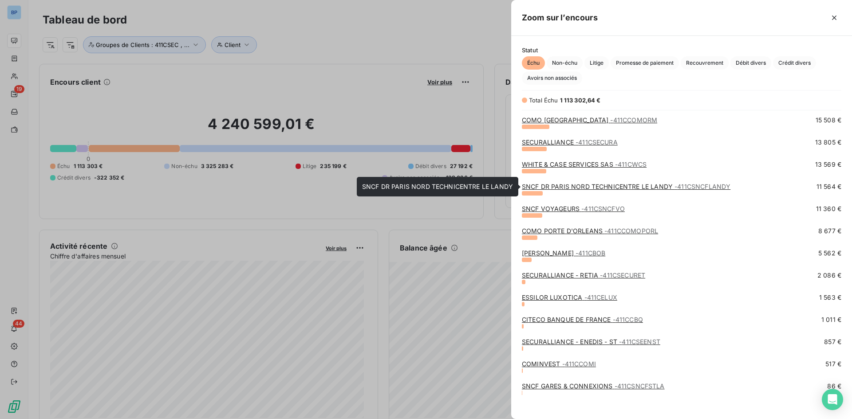
click at [600, 189] on link "SNCF [GEOGRAPHIC_DATA] LE LANDY - 411CSNCFLANDY" at bounding box center [626, 187] width 209 height 8
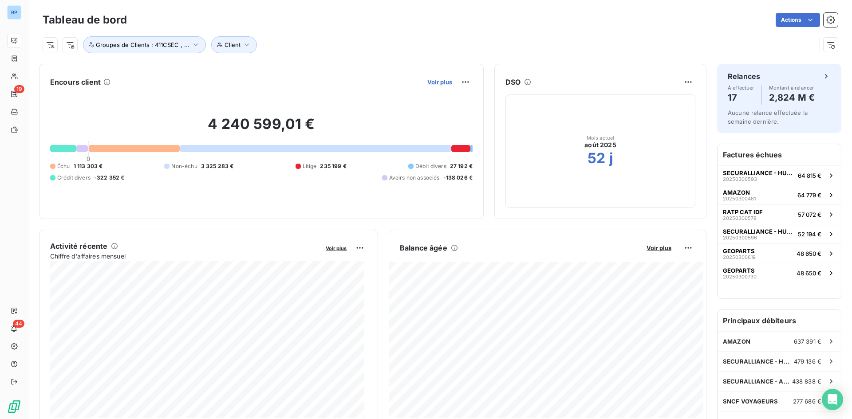
click at [428, 82] on span "Voir plus" at bounding box center [439, 82] width 25 height 7
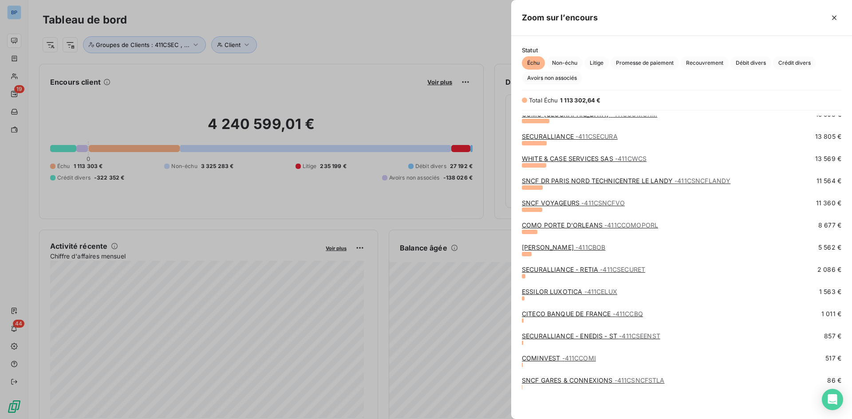
scroll to position [361, 0]
click at [528, 250] on link "[PERSON_NAME] - 411CBOB" at bounding box center [563, 247] width 83 height 8
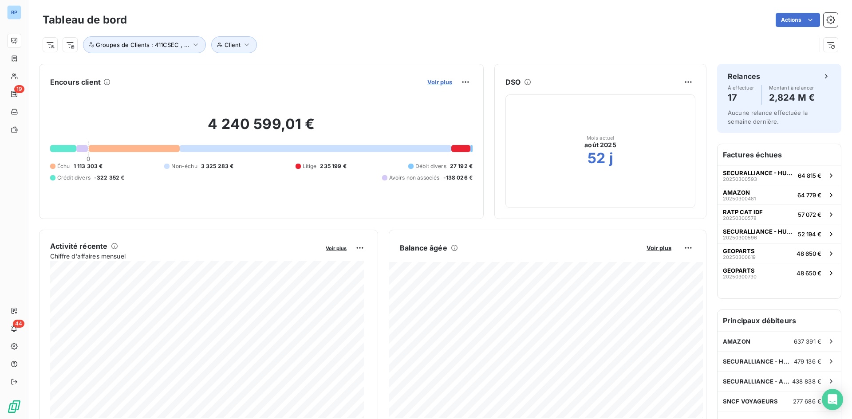
click at [427, 83] on span "Voir plus" at bounding box center [439, 82] width 25 height 7
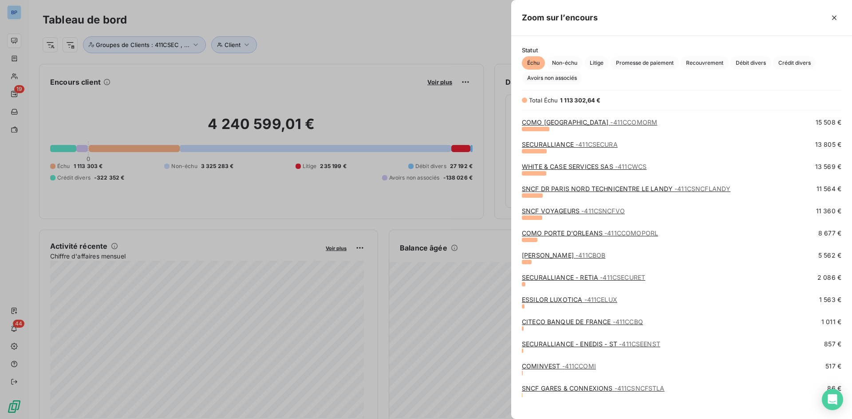
scroll to position [361, 0]
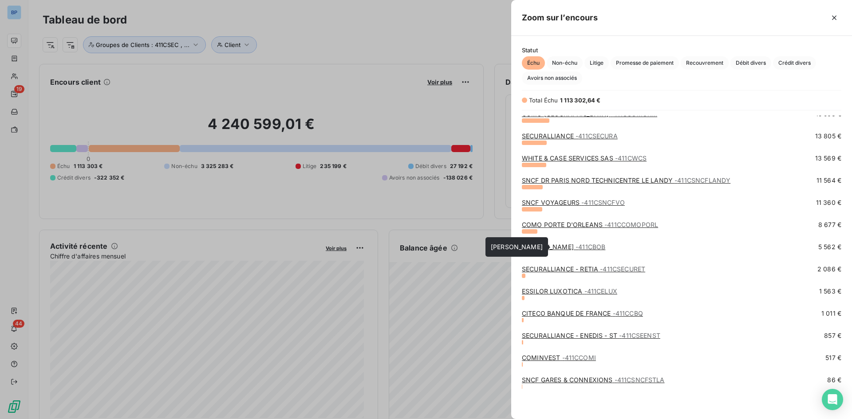
click at [541, 249] on link "[PERSON_NAME] - 411CBOB" at bounding box center [563, 247] width 83 height 8
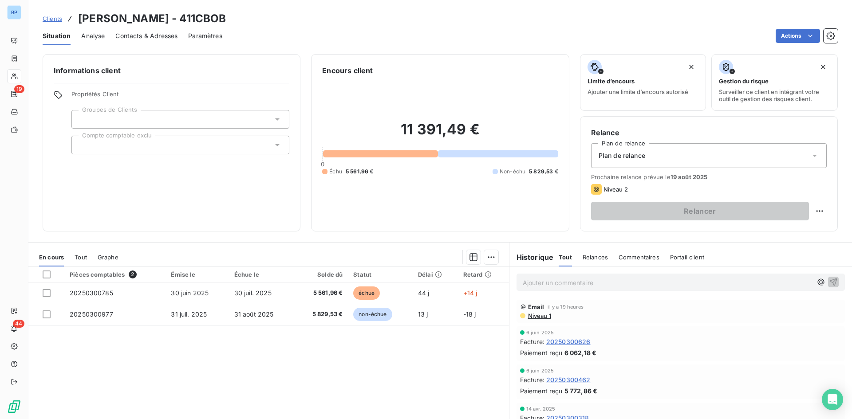
click at [560, 285] on p "Ajouter un commentaire ﻿" at bounding box center [667, 282] width 289 height 11
click at [538, 284] on p "Ajouter un commentaire ﻿" at bounding box center [667, 282] width 289 height 11
drag, startPoint x: 617, startPoint y: 284, endPoint x: 679, endPoint y: 313, distance: 68.5
click at [680, 313] on div "Niveau 1" at bounding box center [680, 315] width 321 height 7
click at [647, 286] on p "litige client en traitement par Haouat" at bounding box center [667, 282] width 289 height 10
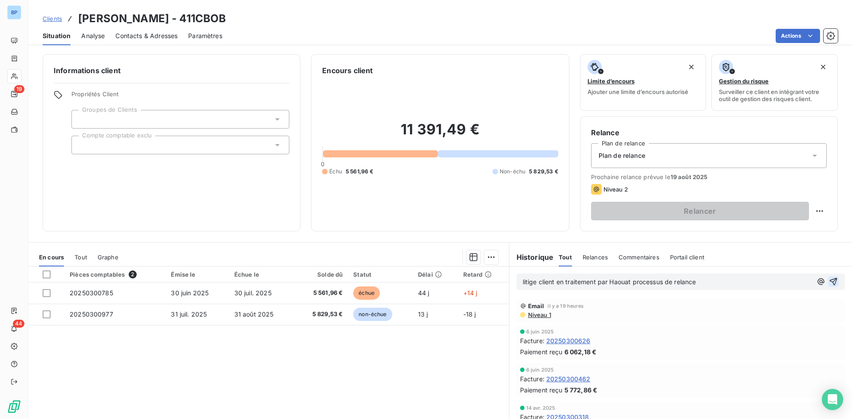
click at [830, 281] on icon "button" at bounding box center [834, 282] width 8 height 8
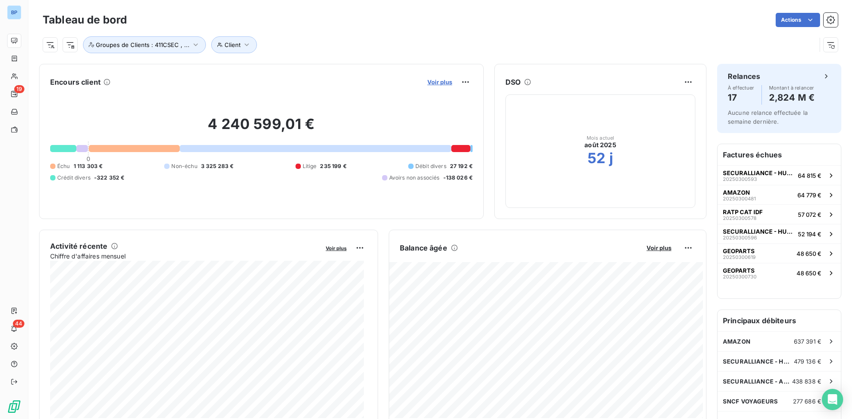
click at [432, 82] on span "Voir plus" at bounding box center [439, 82] width 25 height 7
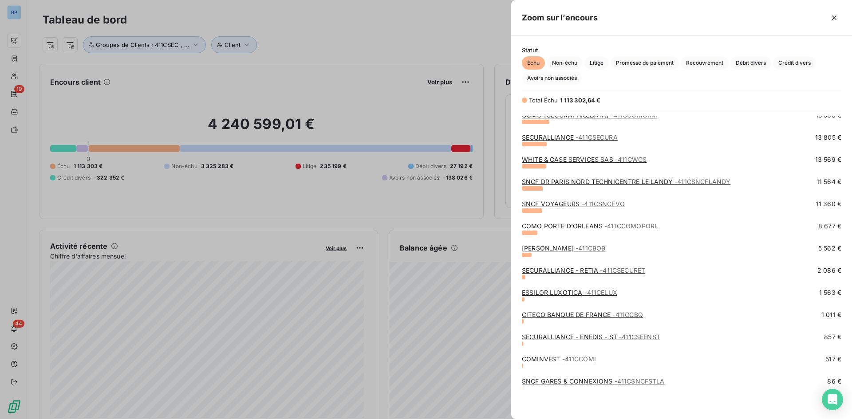
scroll to position [361, 0]
click at [558, 292] on link "ESSILOR LUXOTICA - 411CELUX" at bounding box center [569, 292] width 95 height 8
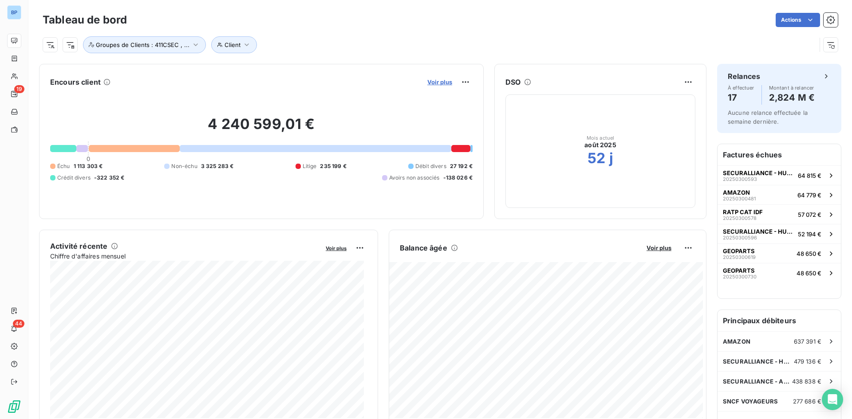
click at [443, 81] on span "Voir plus" at bounding box center [439, 82] width 25 height 7
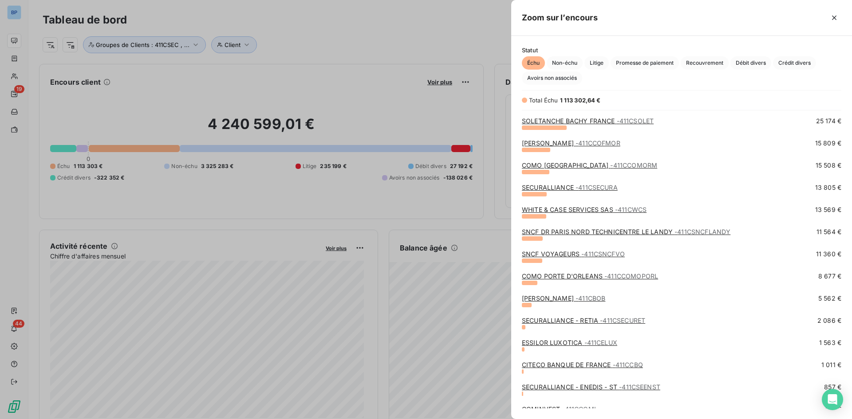
scroll to position [361, 0]
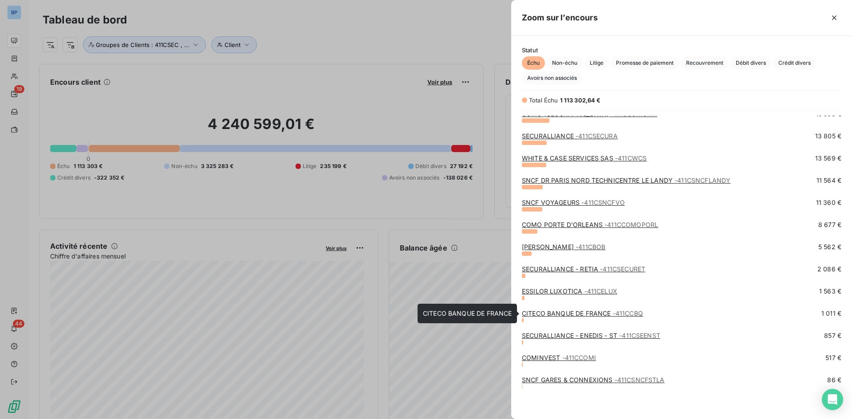
click at [563, 315] on link "CITECO BANQUE DE FRANCE - 411CCBQ" at bounding box center [582, 314] width 121 height 8
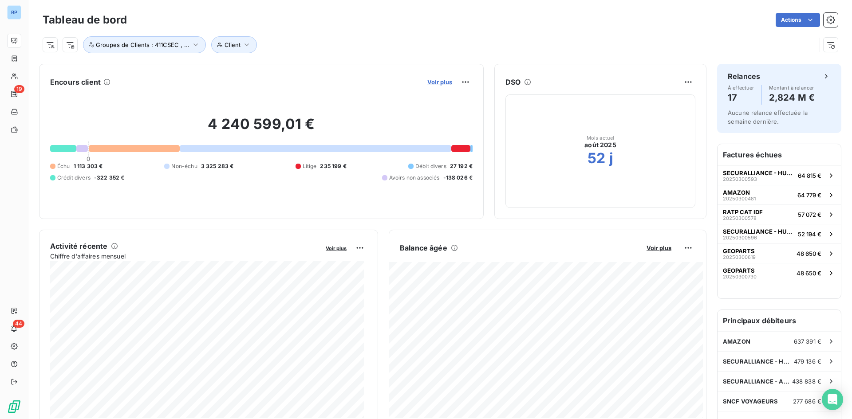
click at [434, 79] on span "Voir plus" at bounding box center [439, 82] width 25 height 7
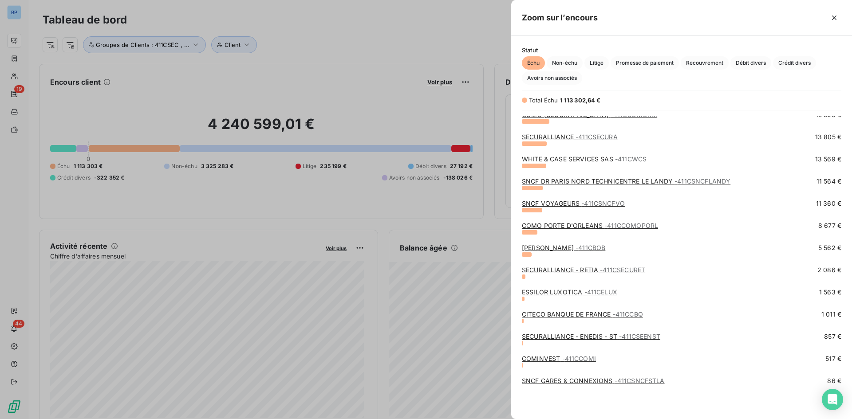
scroll to position [361, 0]
click at [545, 316] on link "CITECO BANQUE DE FRANCE - 411CCBQ" at bounding box center [582, 314] width 121 height 8
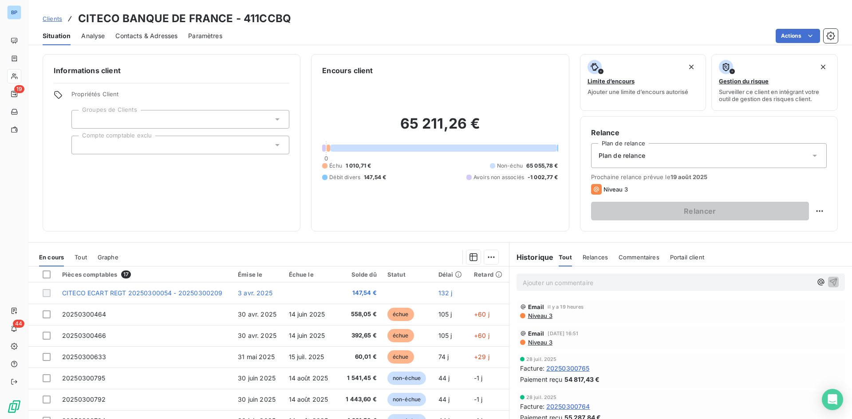
click at [541, 290] on div "Ajouter un commentaire ﻿" at bounding box center [681, 282] width 328 height 17
click at [541, 288] on p "Ajouter un commentaire ﻿" at bounding box center [667, 282] width 289 height 11
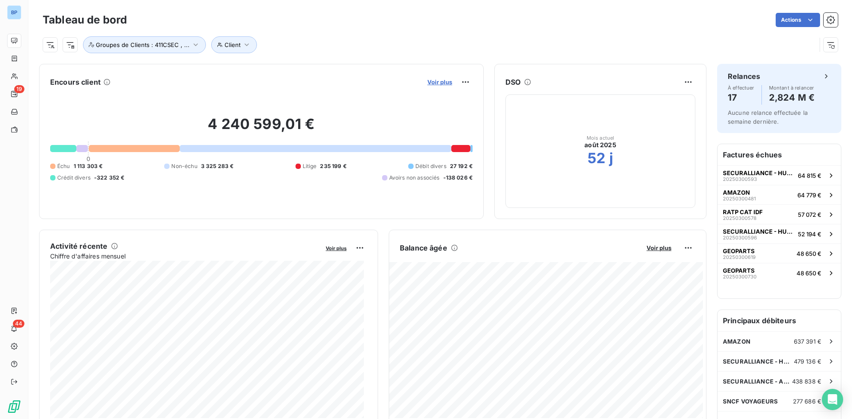
click at [427, 79] on span "Voir plus" at bounding box center [439, 82] width 25 height 7
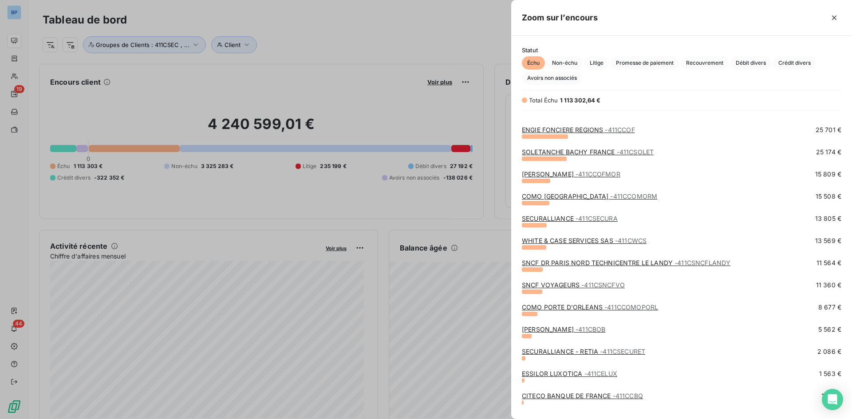
scroll to position [361, 0]
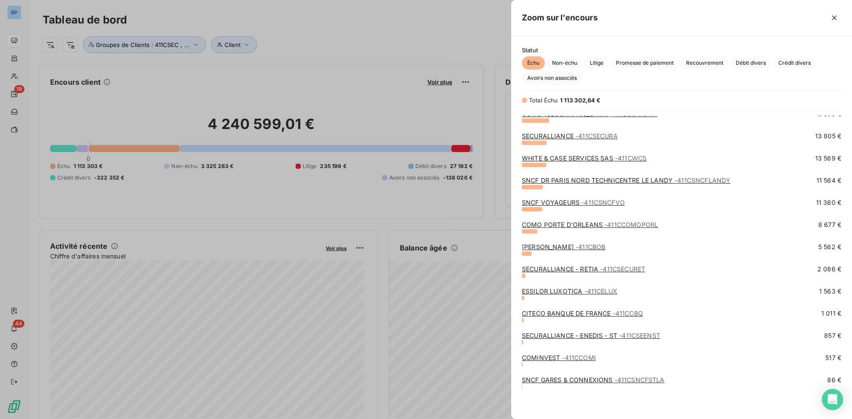
click at [550, 314] on link "CITECO BANQUE DE FRANCE - 411CCBQ" at bounding box center [582, 314] width 121 height 8
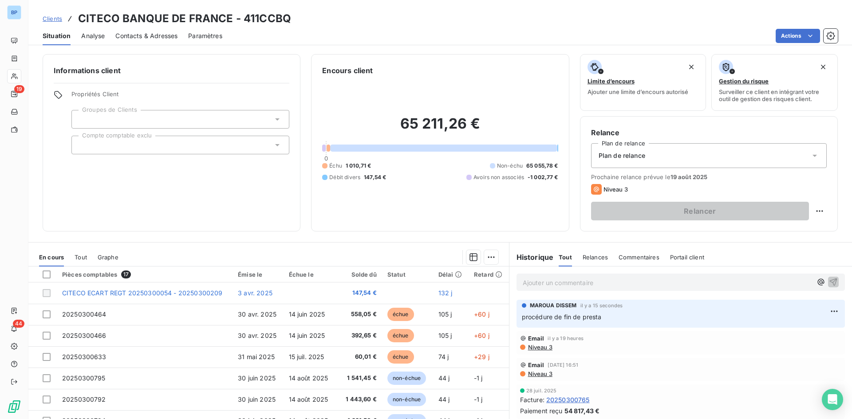
click at [653, 313] on p "procédure de fin de presta" at bounding box center [681, 318] width 318 height 10
click at [822, 317] on html "BP 19 44 Clients CITECO BANQUE DE FRANCE - 411CCBQ Situation Analyse Contacts &…" at bounding box center [426, 209] width 852 height 419
click at [798, 330] on div "Editer" at bounding box center [800, 331] width 50 height 14
click at [830, 319] on icon "button" at bounding box center [834, 317] width 9 height 9
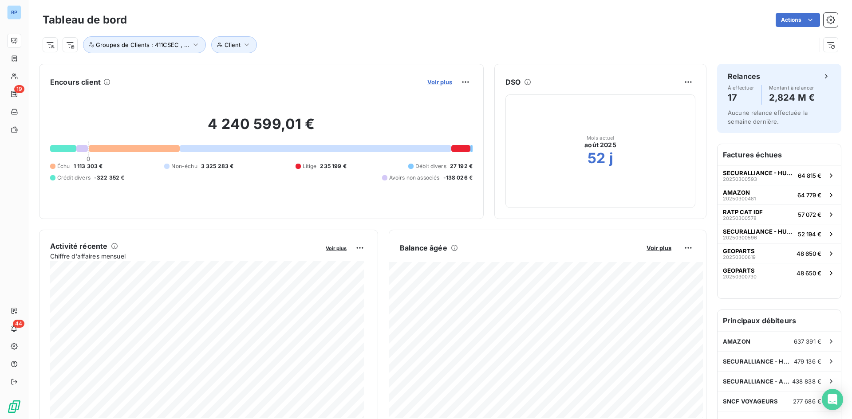
click at [443, 81] on span "Voir plus" at bounding box center [439, 82] width 25 height 7
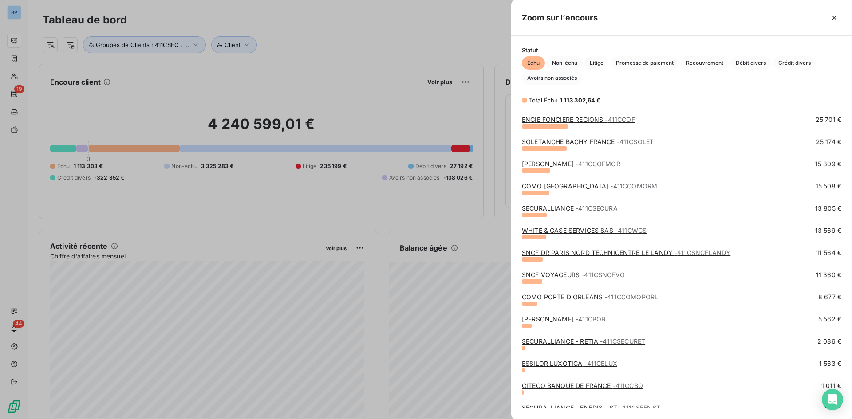
scroll to position [361, 0]
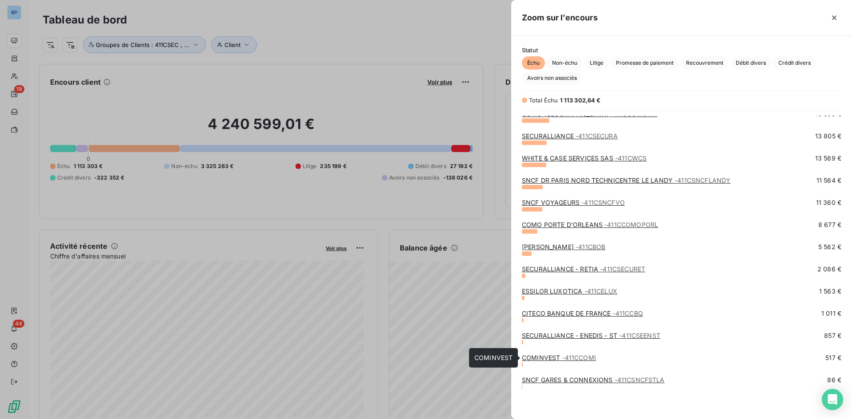
click at [541, 358] on link "COMINVEST - 411CCOMI" at bounding box center [559, 358] width 74 height 8
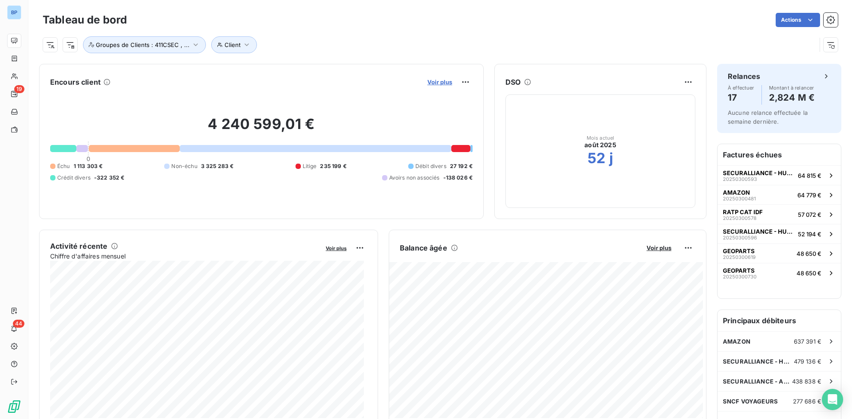
click at [431, 82] on span "Voir plus" at bounding box center [439, 82] width 25 height 7
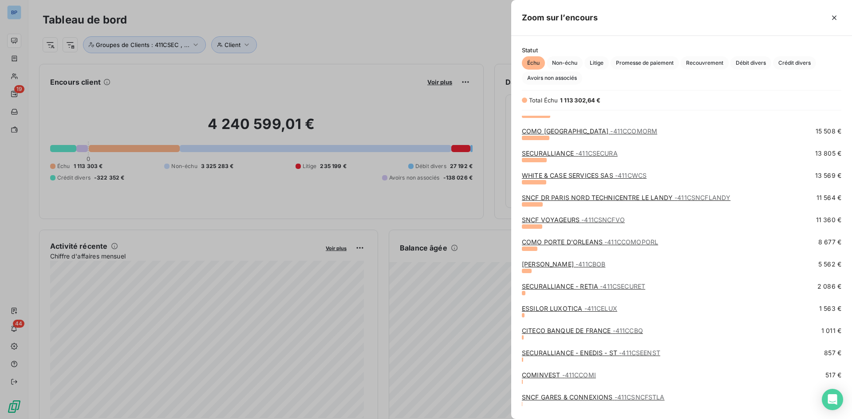
scroll to position [361, 0]
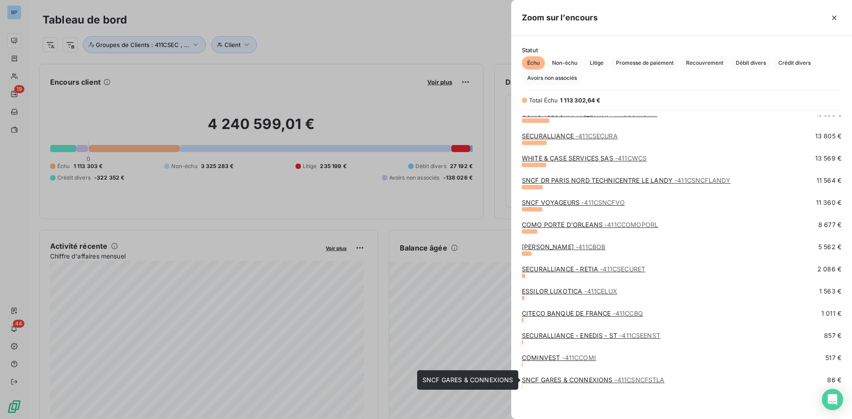
click at [568, 380] on link "SNCF GARES & CONNEXIONS - 411CSNCFSTLA" at bounding box center [593, 380] width 143 height 8
